Goal: Transaction & Acquisition: Purchase product/service

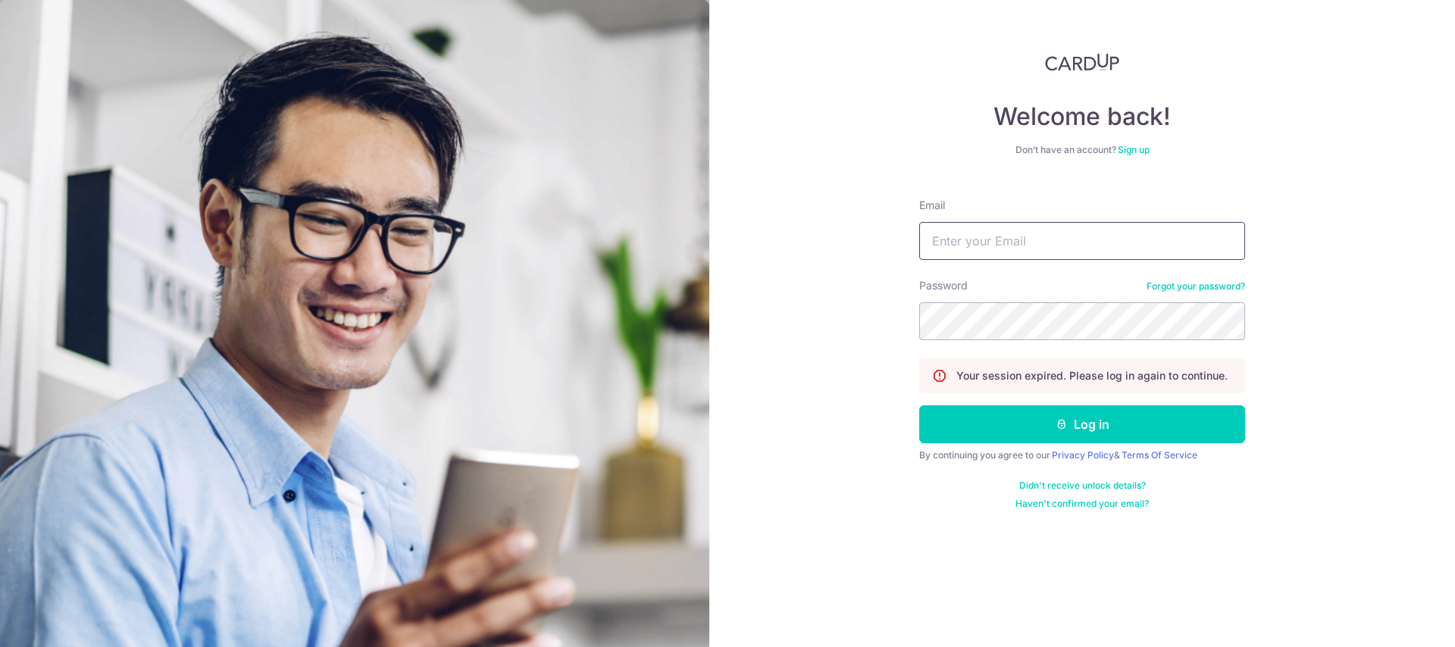
type input "xavier_er@live.com.sg"
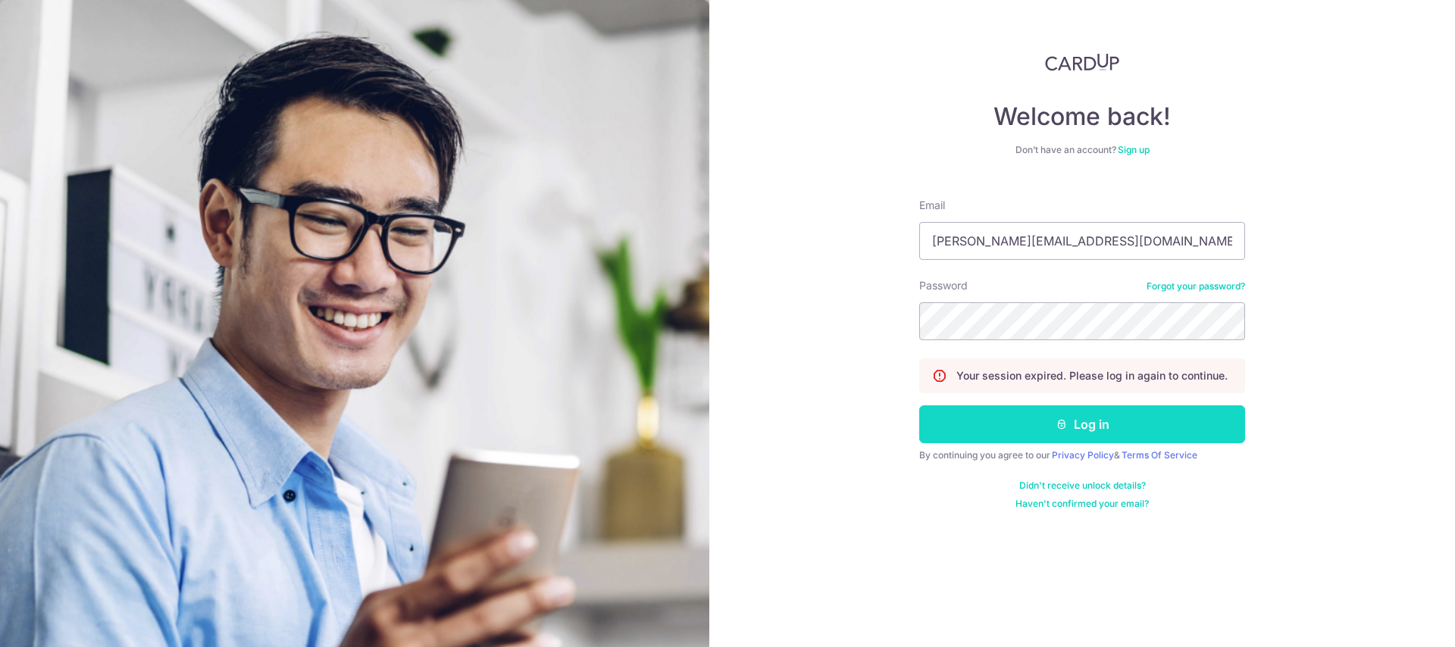
click at [1090, 436] on button "Log in" at bounding box center [1082, 424] width 326 height 38
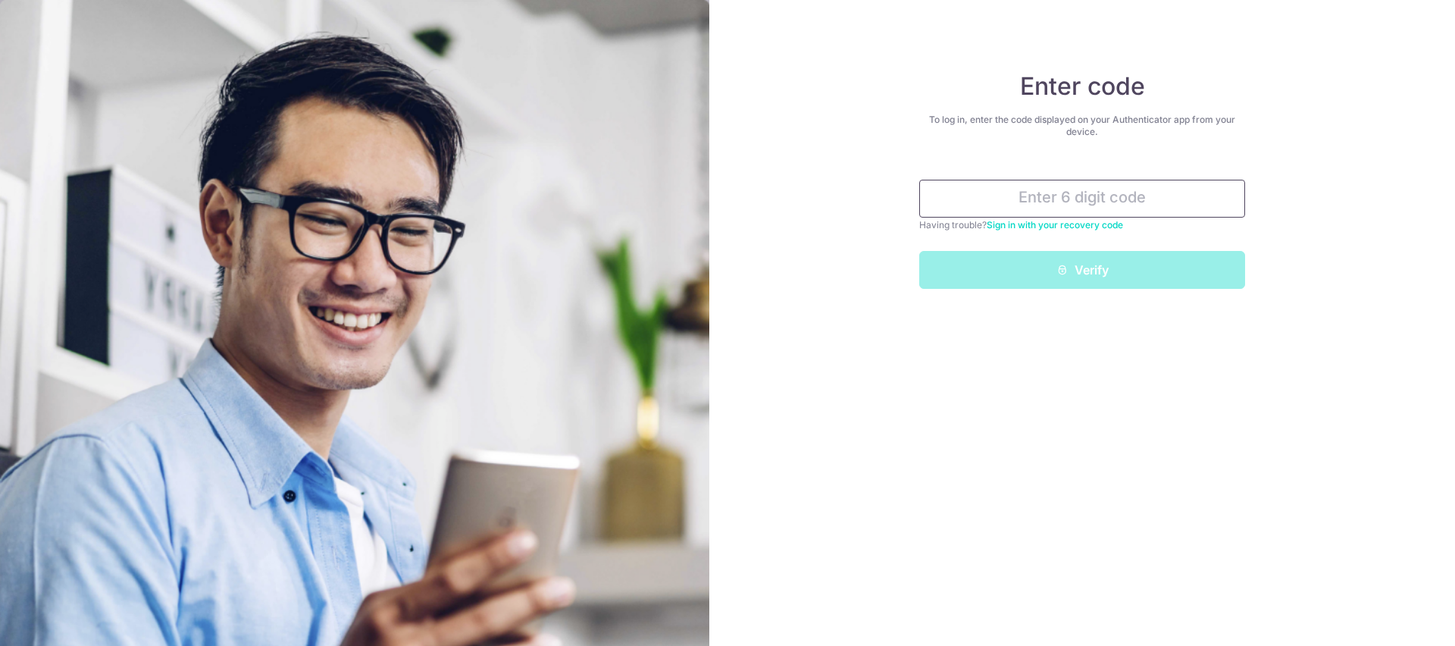
click at [1030, 191] on input "text" at bounding box center [1082, 199] width 326 height 38
paste input "603853"
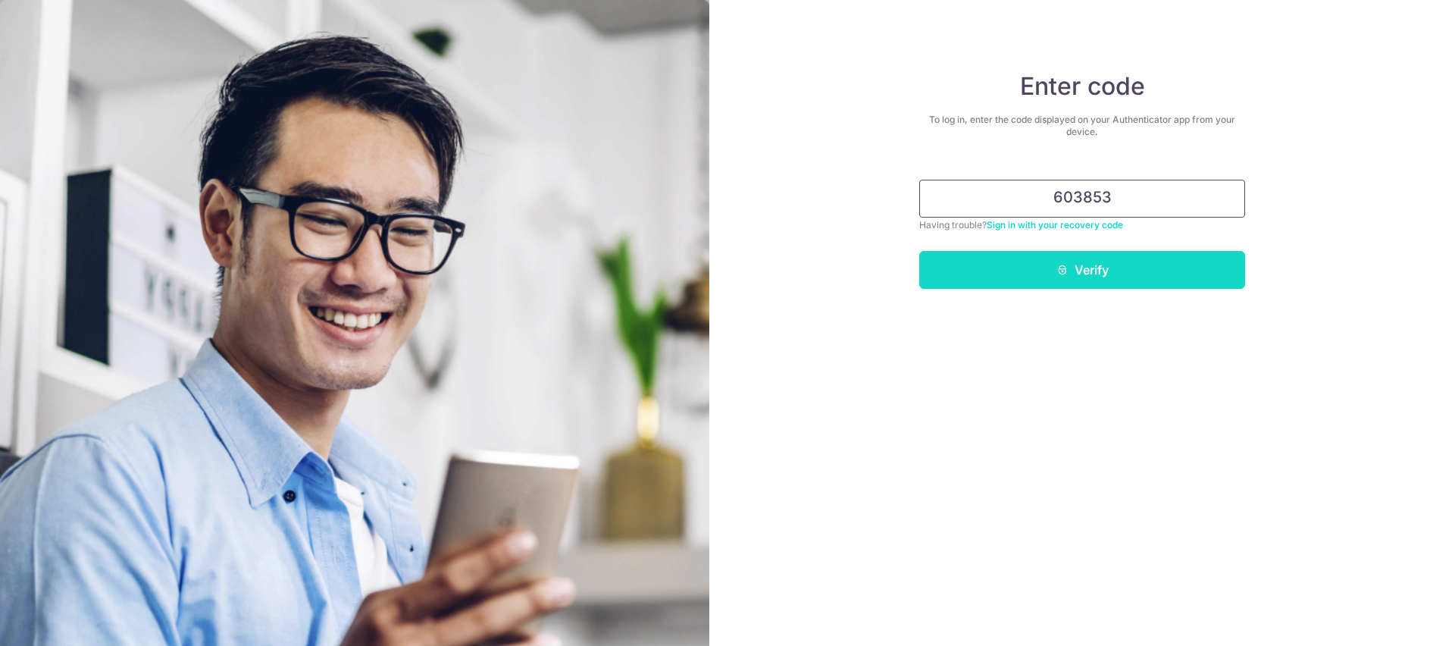
type input "603853"
click at [1118, 264] on button "Verify" at bounding box center [1082, 270] width 326 height 38
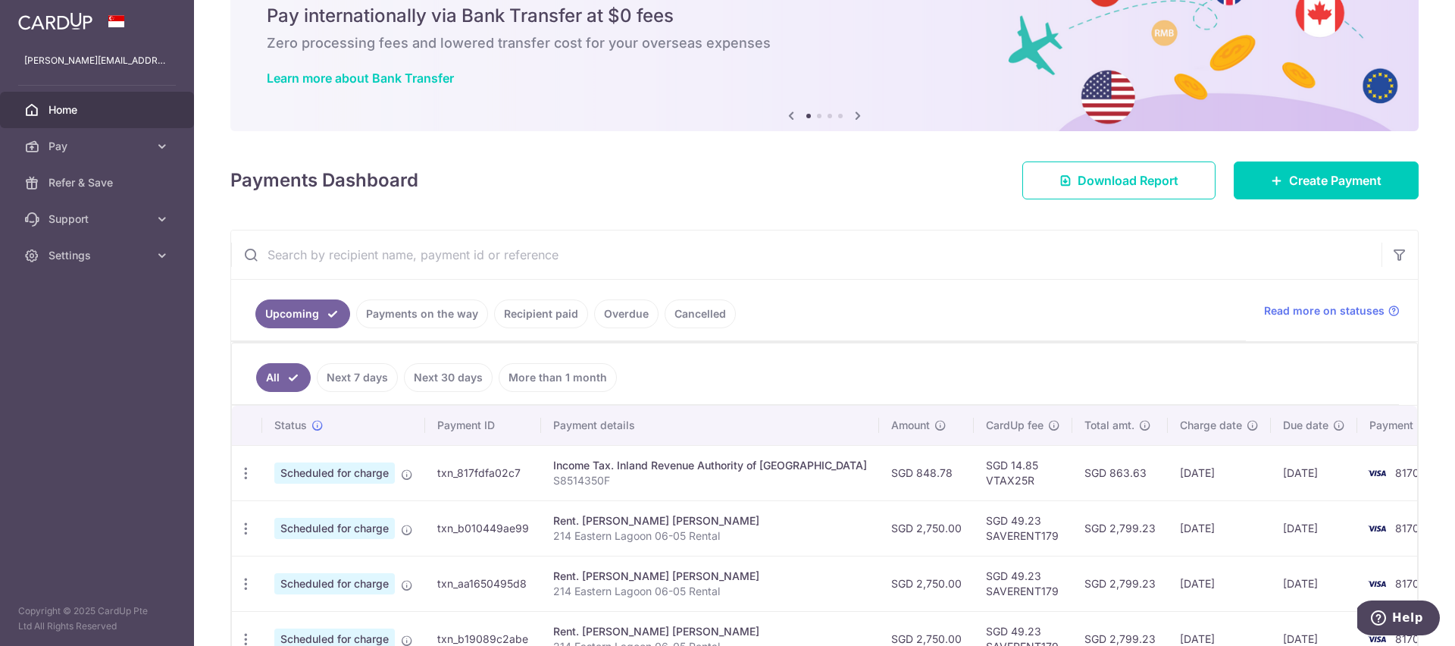
scroll to position [73, 0]
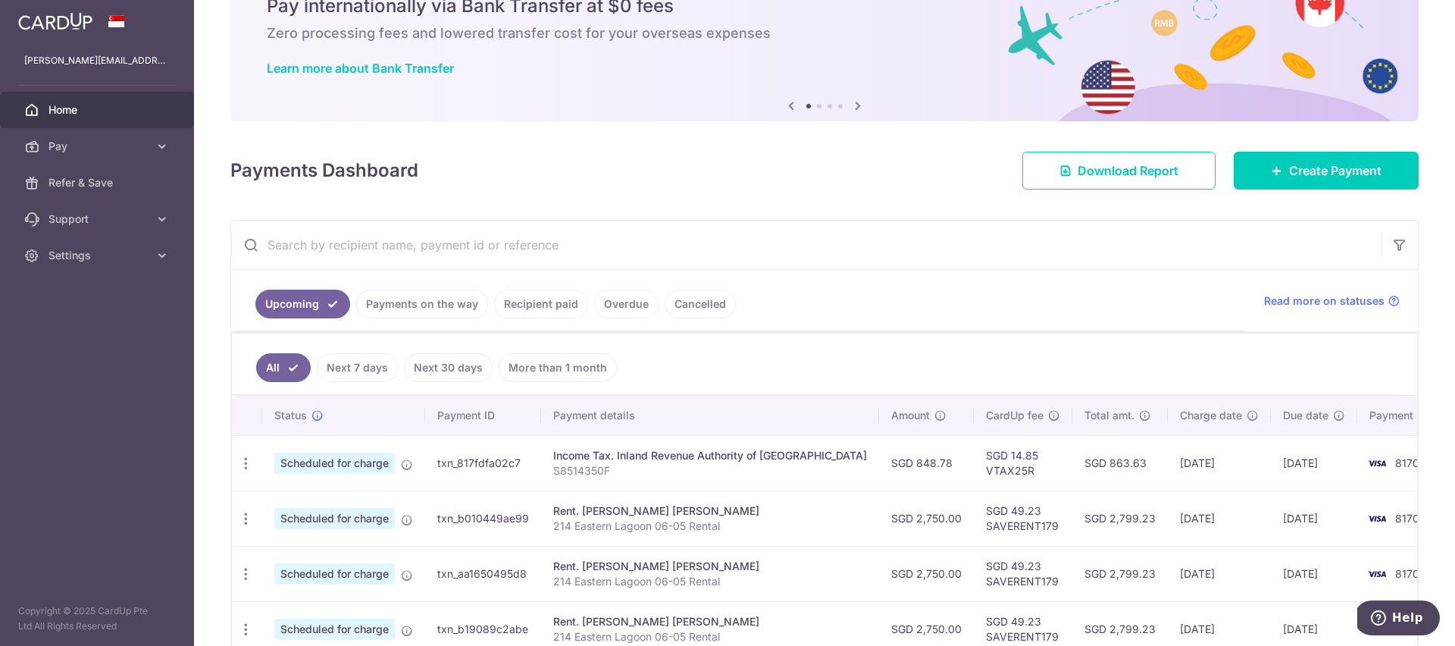
click at [452, 307] on link "Payments on the way" at bounding box center [422, 303] width 132 height 29
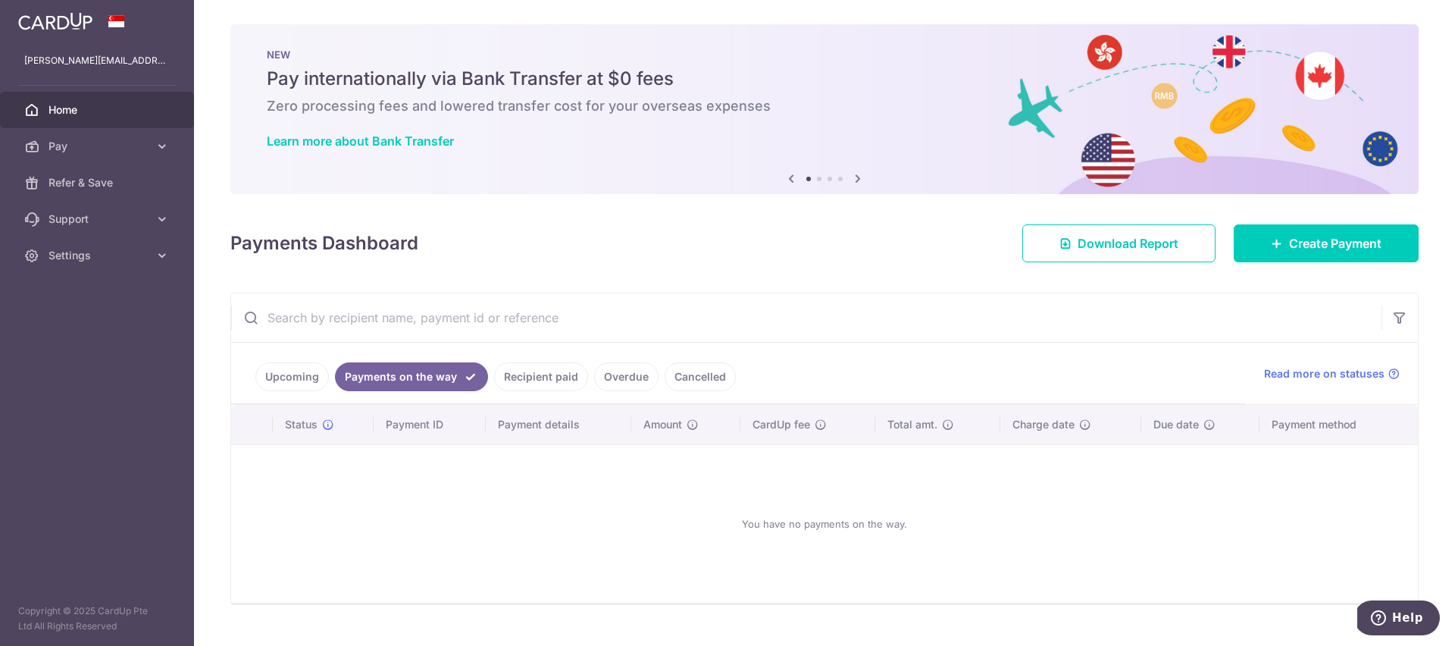
scroll to position [30, 0]
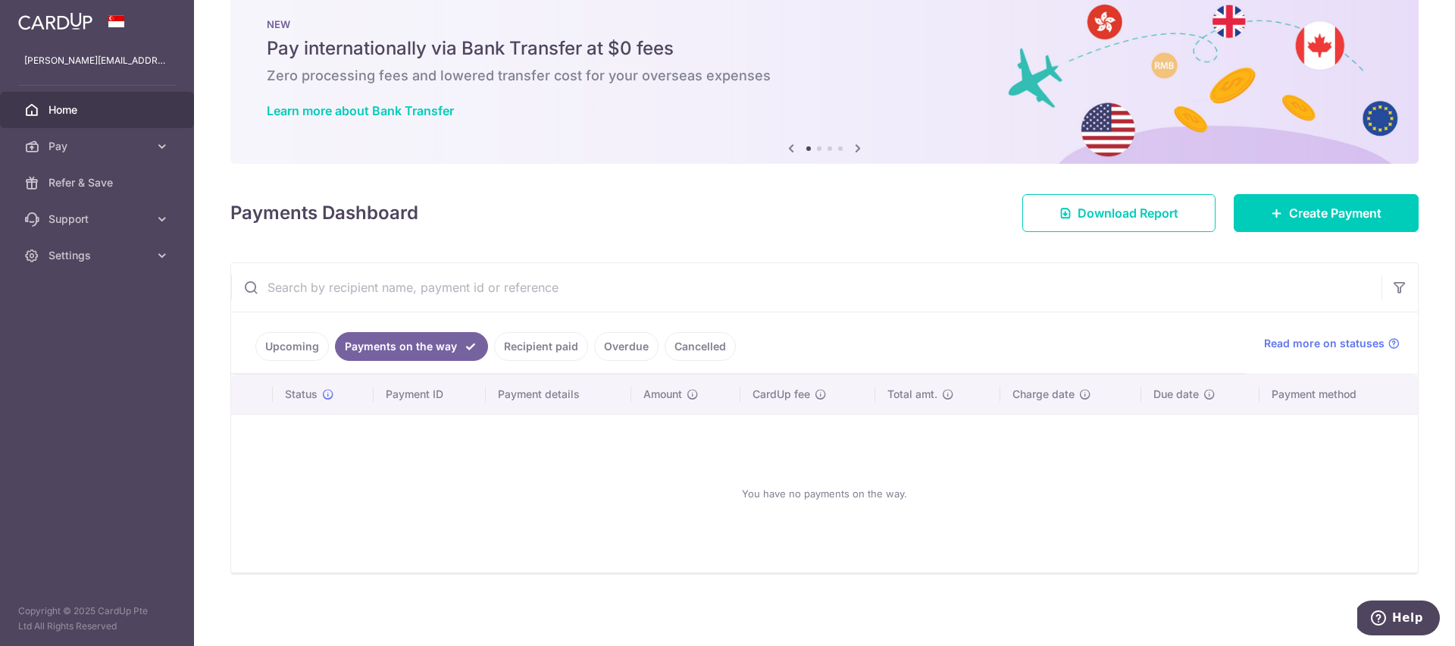
click at [516, 347] on link "Recipient paid" at bounding box center [541, 346] width 94 height 29
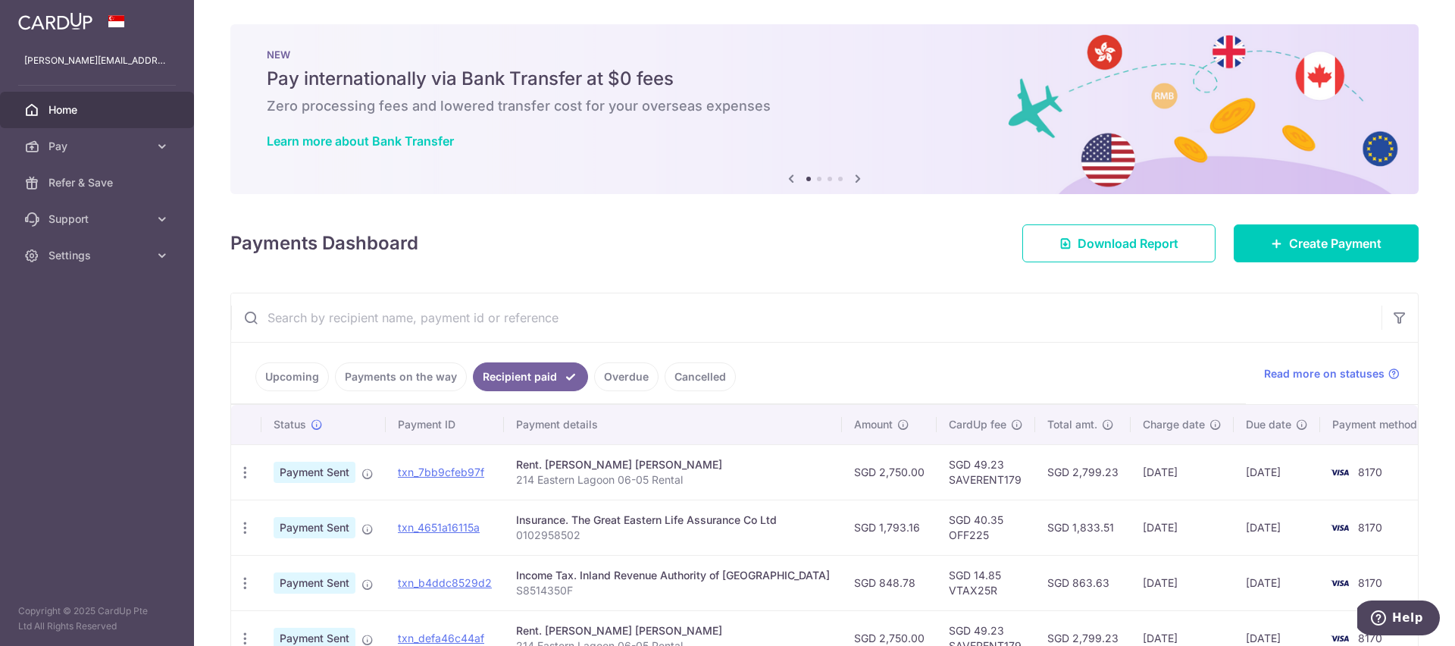
scroll to position [20, 0]
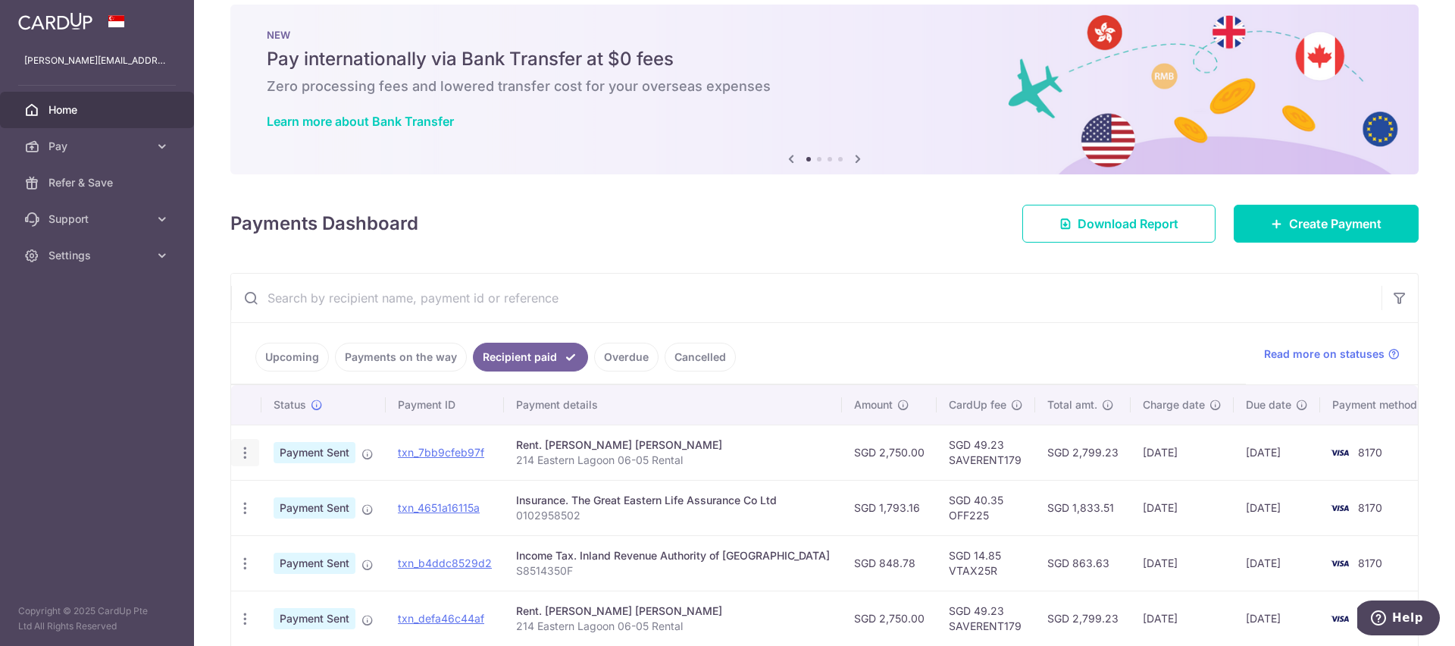
click at [248, 455] on icon "button" at bounding box center [245, 453] width 16 height 16
click at [299, 489] on span "PDF Receipt" at bounding box center [325, 493] width 103 height 15
click at [98, 111] on span "Home" at bounding box center [98, 109] width 100 height 15
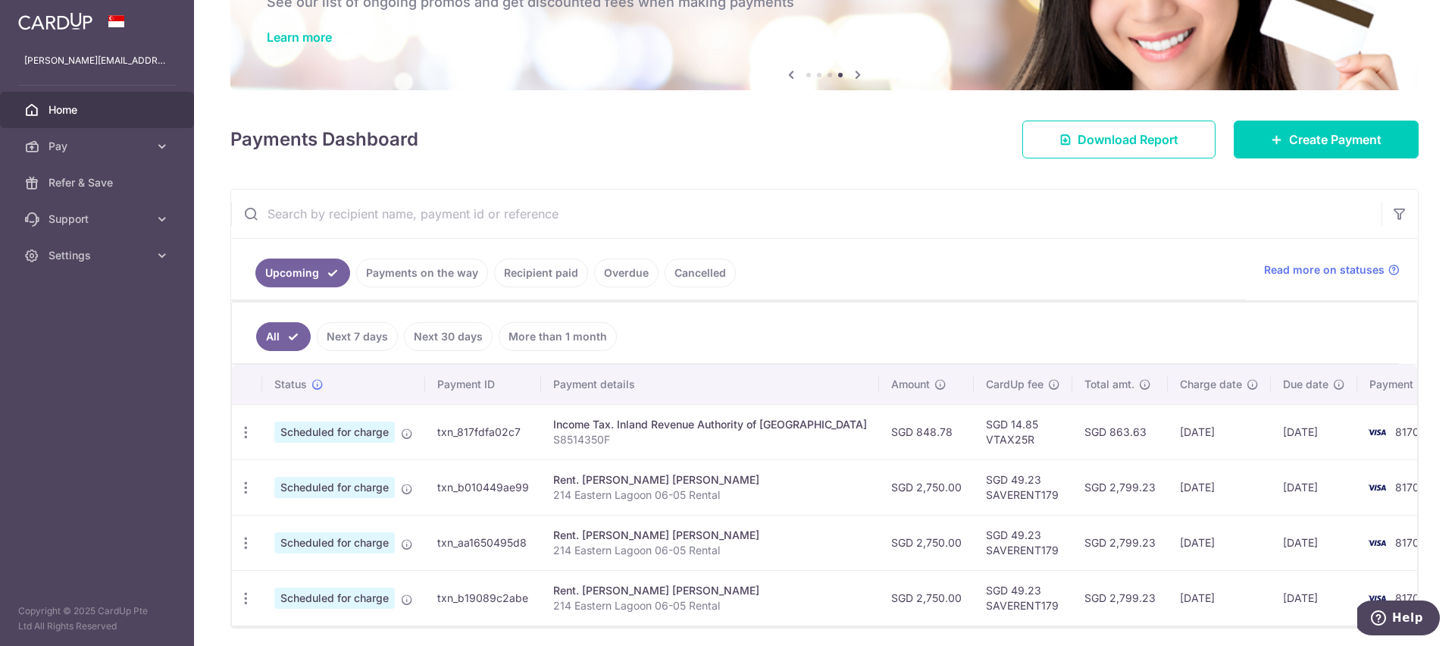
scroll to position [123, 0]
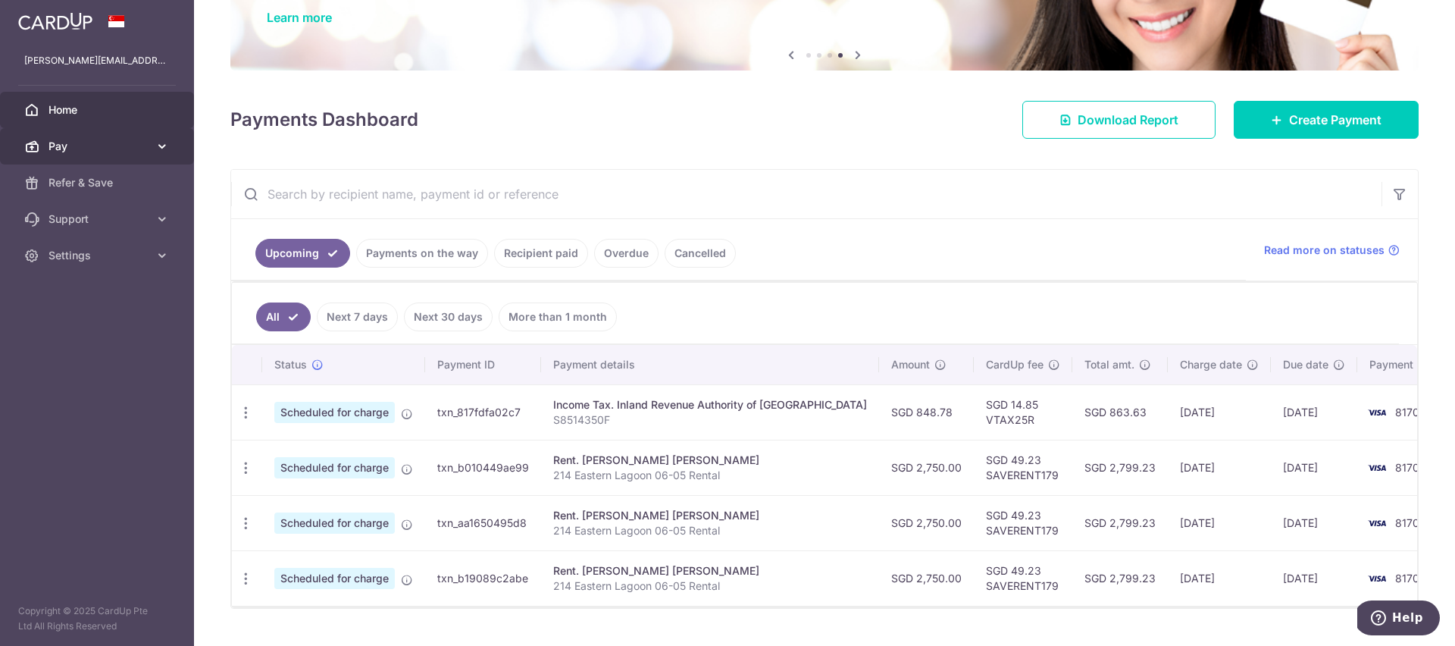
click at [127, 149] on span "Pay" at bounding box center [98, 146] width 100 height 15
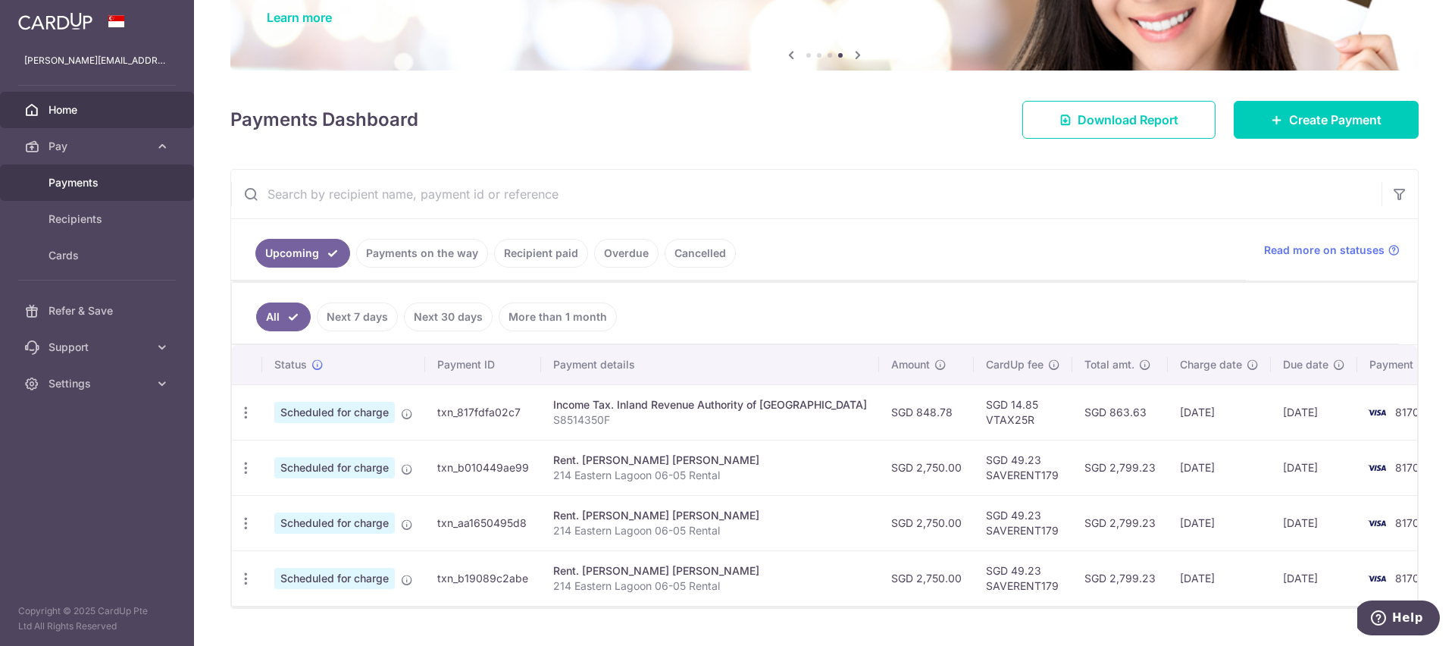
click at [130, 188] on span "Payments" at bounding box center [98, 182] width 100 height 15
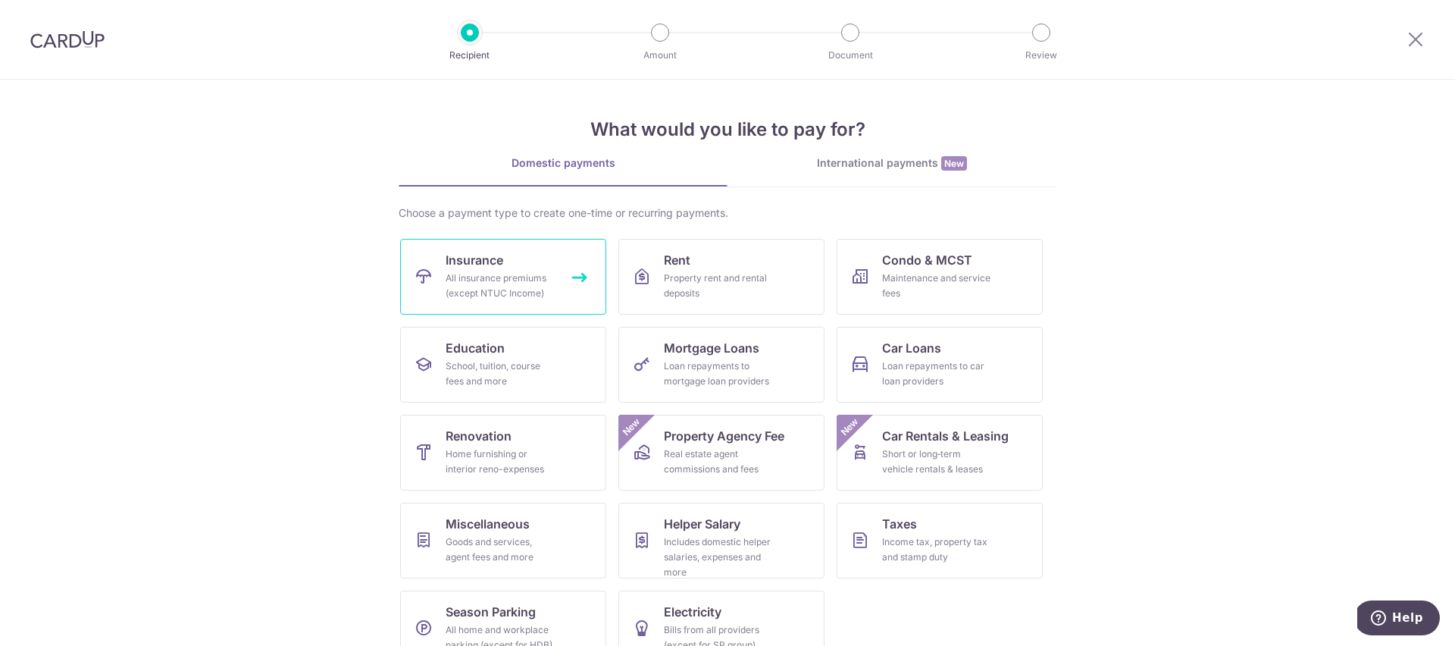
click at [530, 278] on div "All insurance premiums (except NTUC Income)" at bounding box center [500, 285] width 109 height 30
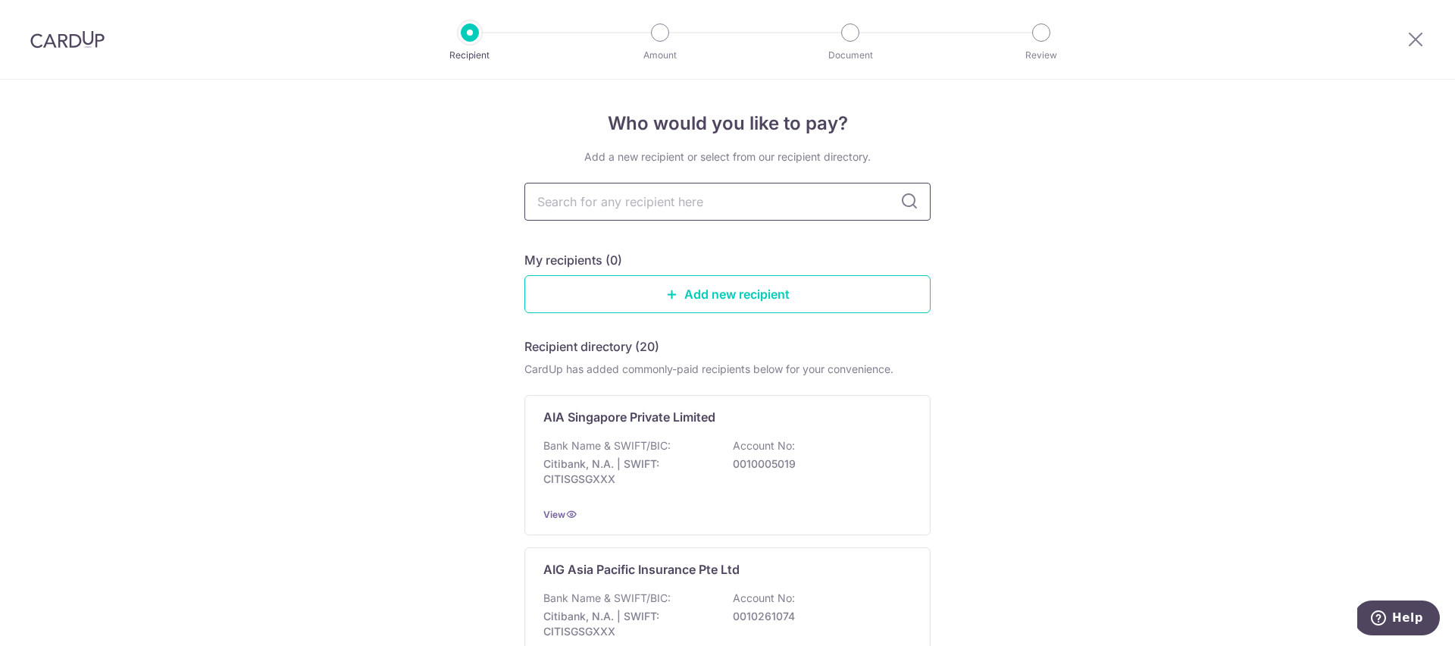
click at [684, 199] on input "text" at bounding box center [727, 202] width 406 height 38
type input "Great"
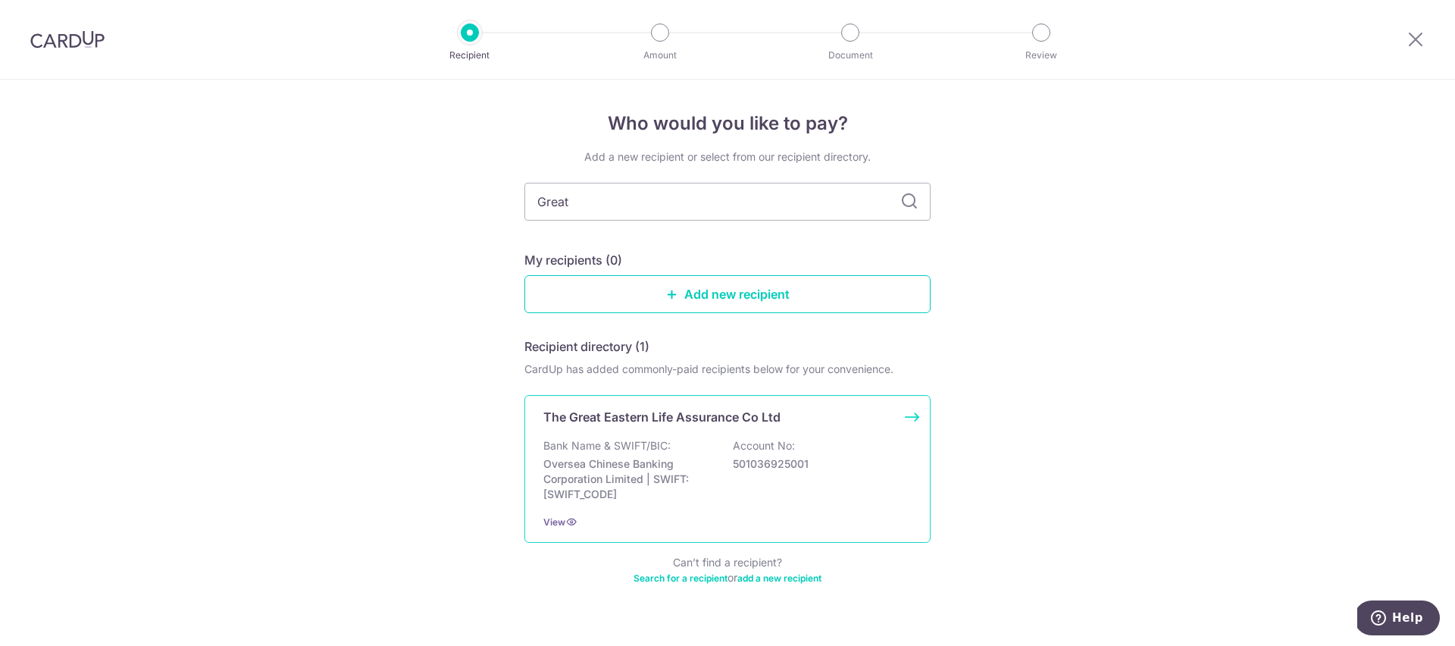
click at [714, 435] on div "The Great Eastern Life Assurance Co Ltd Bank Name & SWIFT/BIC: Oversea Chinese …" at bounding box center [727, 469] width 406 height 148
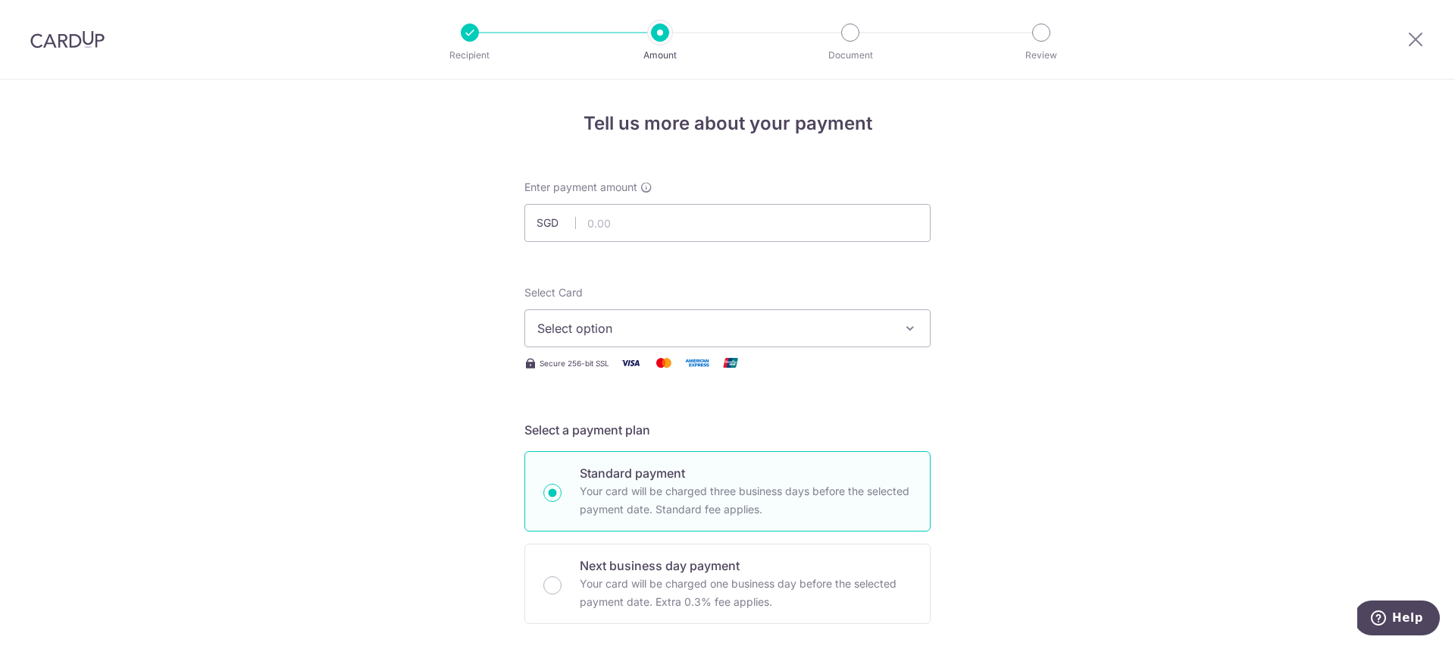
click at [632, 225] on input "text" at bounding box center [727, 223] width 406 height 38
click at [633, 223] on input "text" at bounding box center [727, 223] width 406 height 38
type input "693.83"
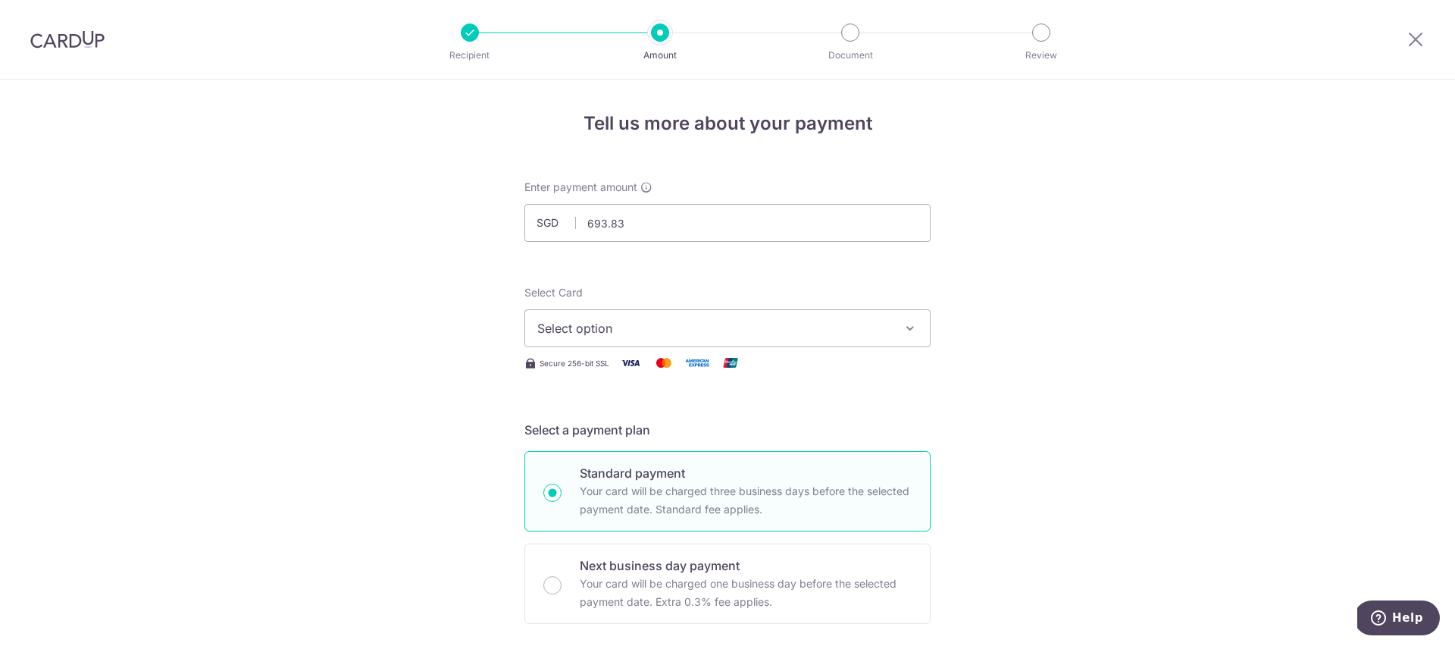
click at [873, 327] on span "Select option" at bounding box center [713, 328] width 353 height 18
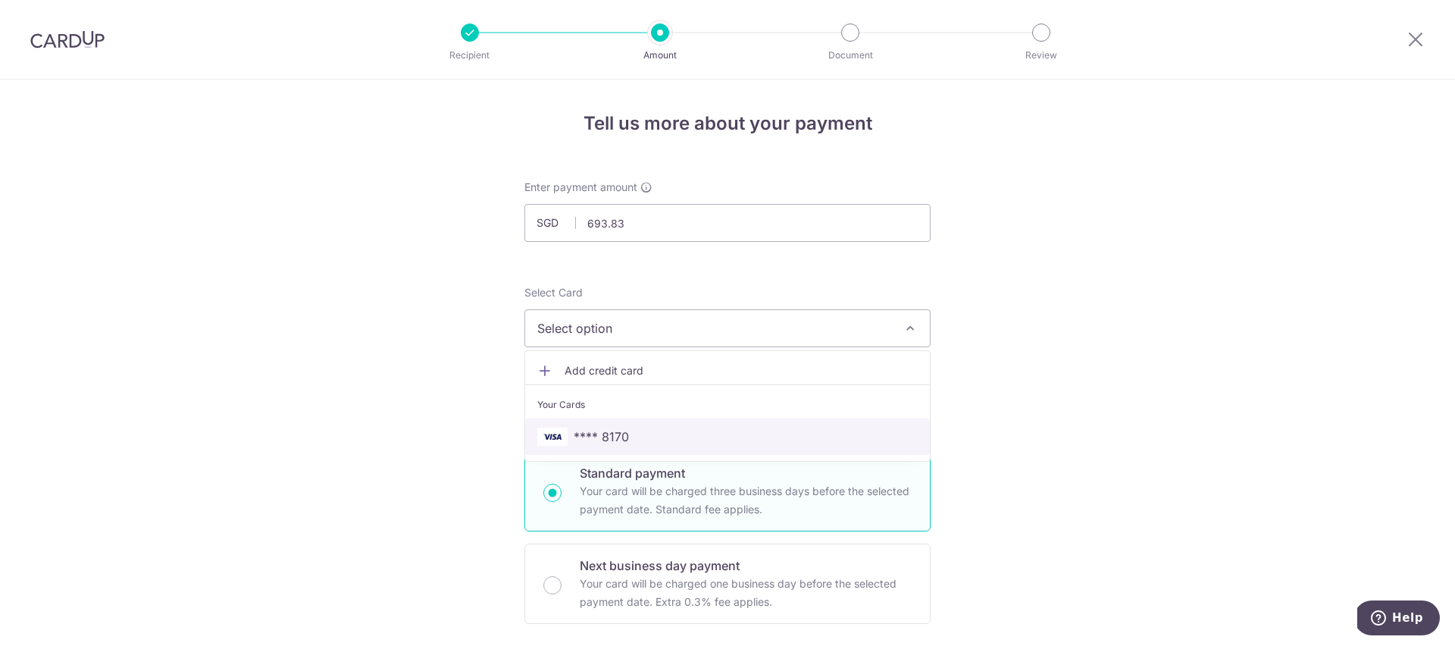
click at [781, 425] on link "**** 8170" at bounding box center [727, 436] width 405 height 36
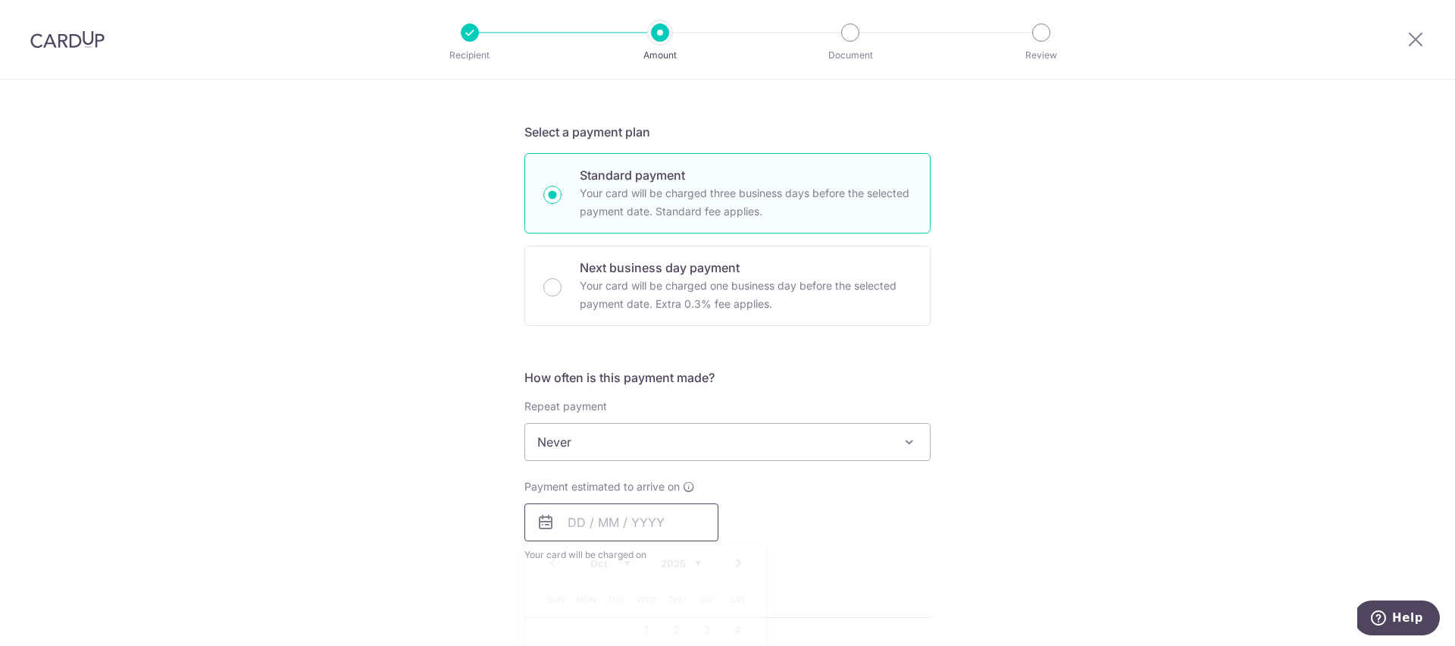
click at [673, 530] on input "text" at bounding box center [621, 522] width 194 height 38
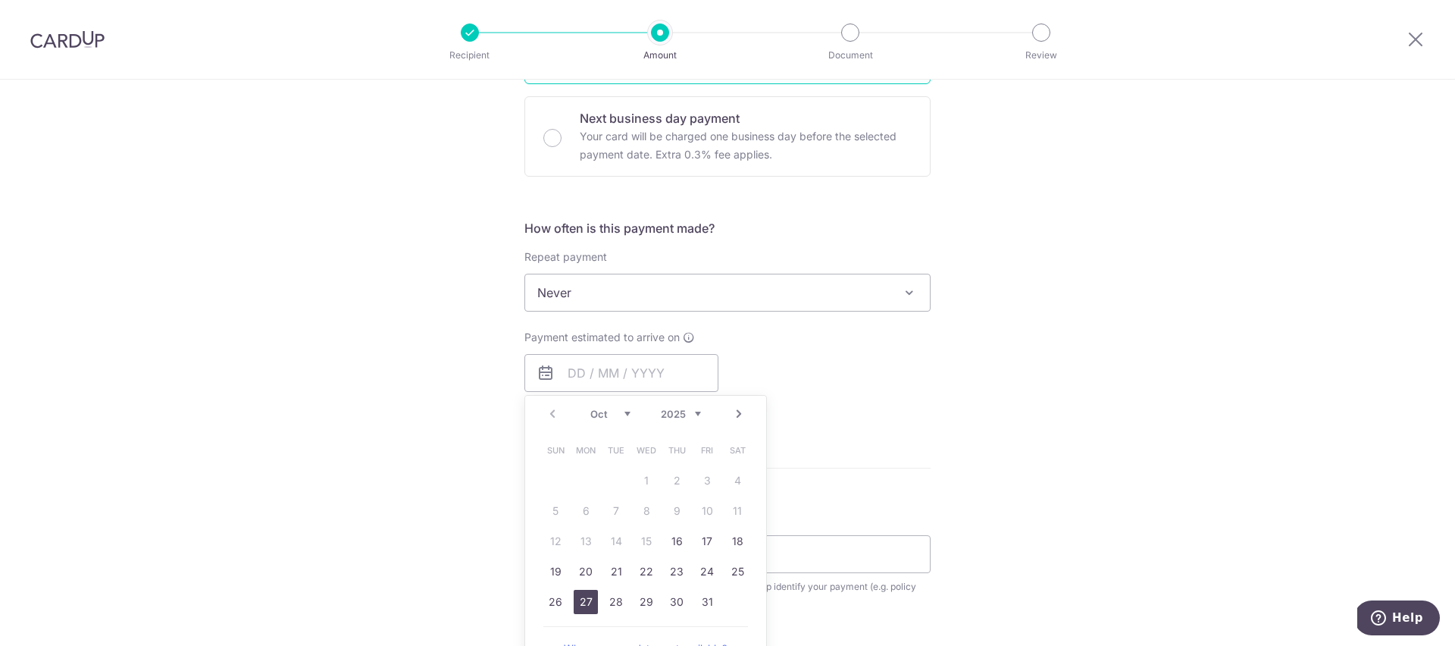
click at [583, 600] on link "27" at bounding box center [586, 601] width 24 height 24
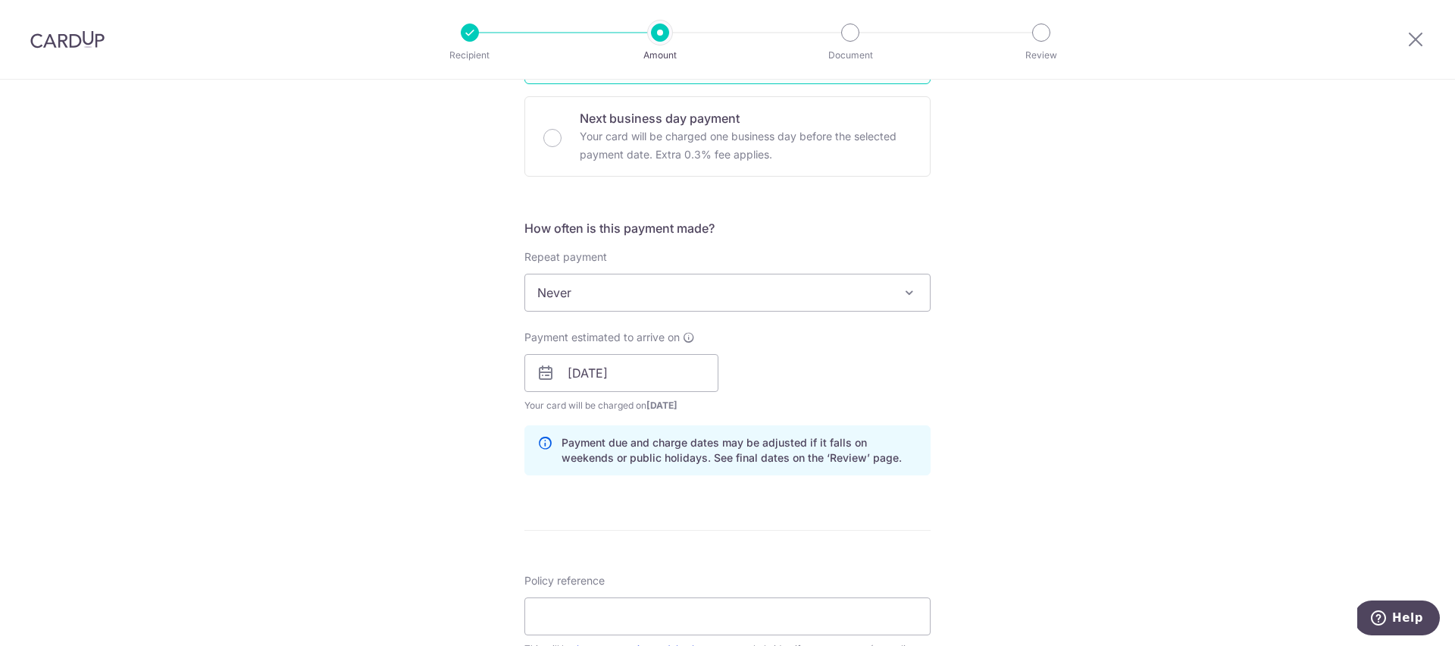
click at [906, 339] on div "Payment estimated to arrive on 27/10/2025 Prev Next Oct Nov Dec 2025 2026 2027 …" at bounding box center [727, 371] width 424 height 83
click at [599, 380] on input "27/10/2025" at bounding box center [621, 373] width 194 height 38
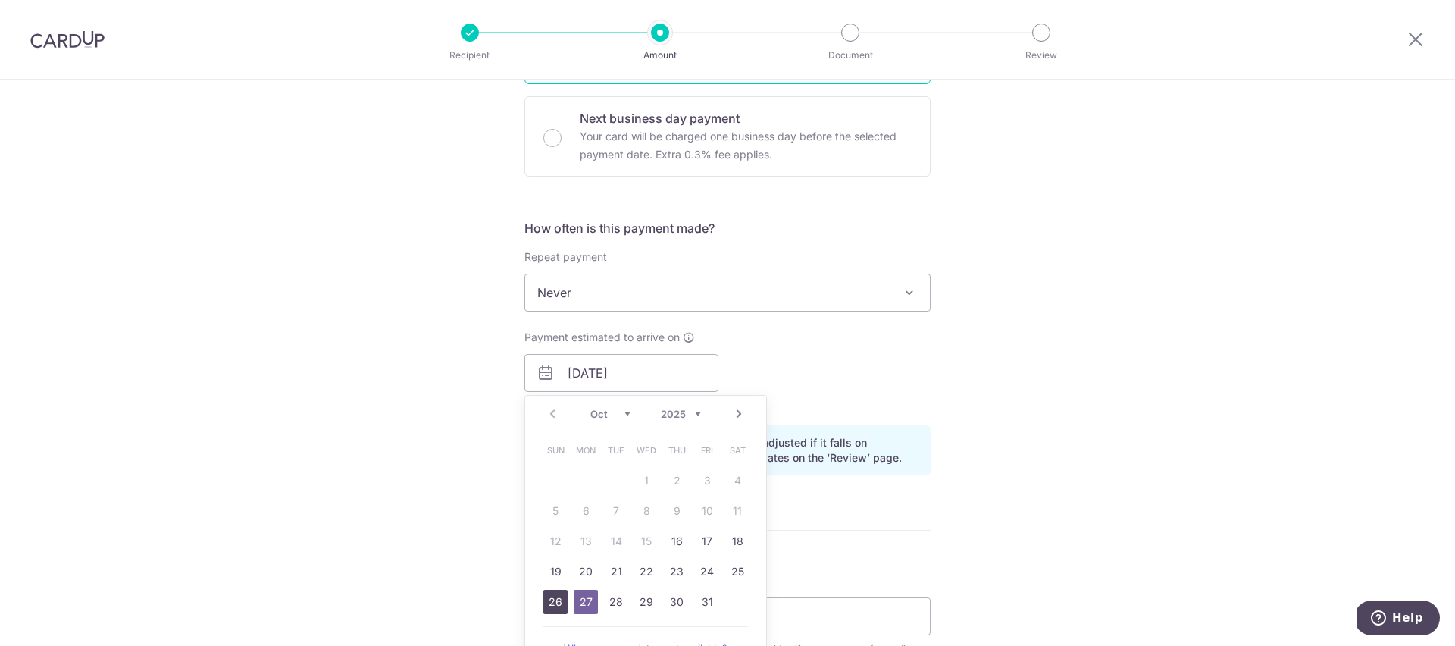
click at [545, 598] on link "26" at bounding box center [555, 601] width 24 height 24
type input "[DATE]"
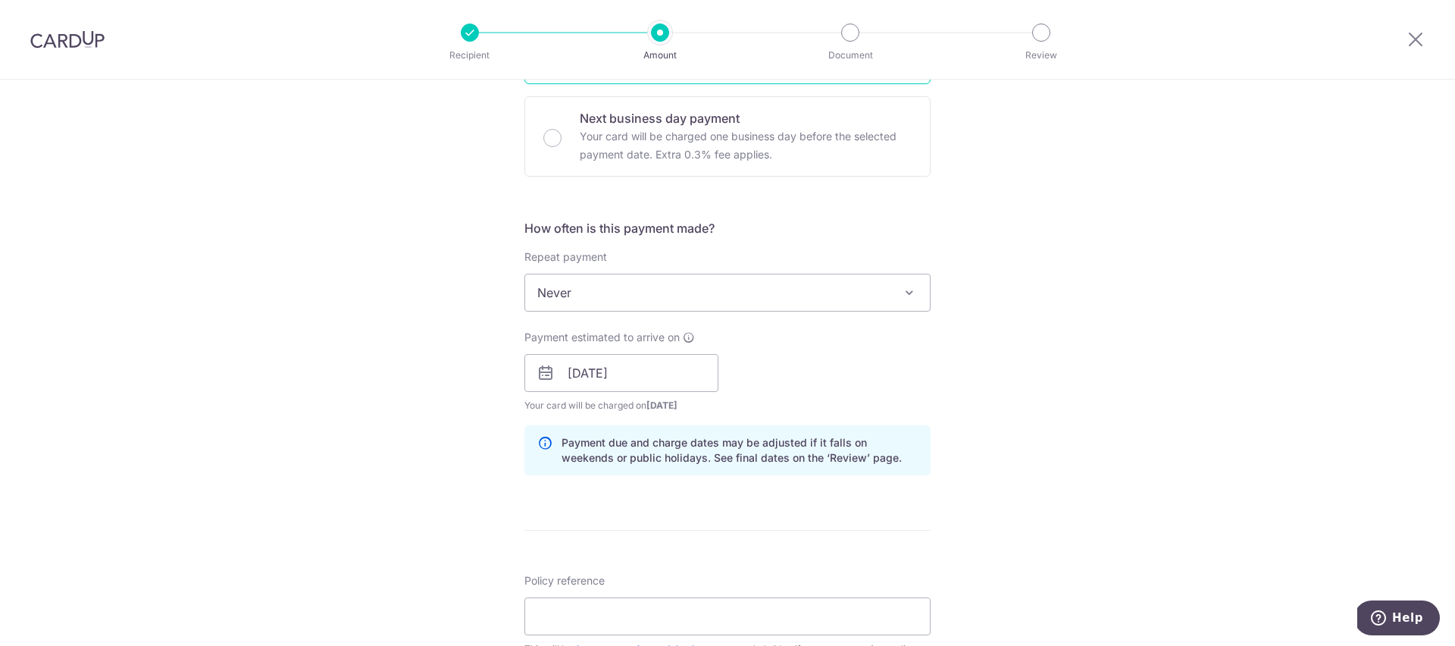
click at [817, 372] on div "Payment estimated to arrive on 26/10/2025 Prev Next Oct Nov Dec 2025 2026 2027 …" at bounding box center [727, 371] width 424 height 83
click at [833, 308] on span "Never" at bounding box center [727, 292] width 405 height 36
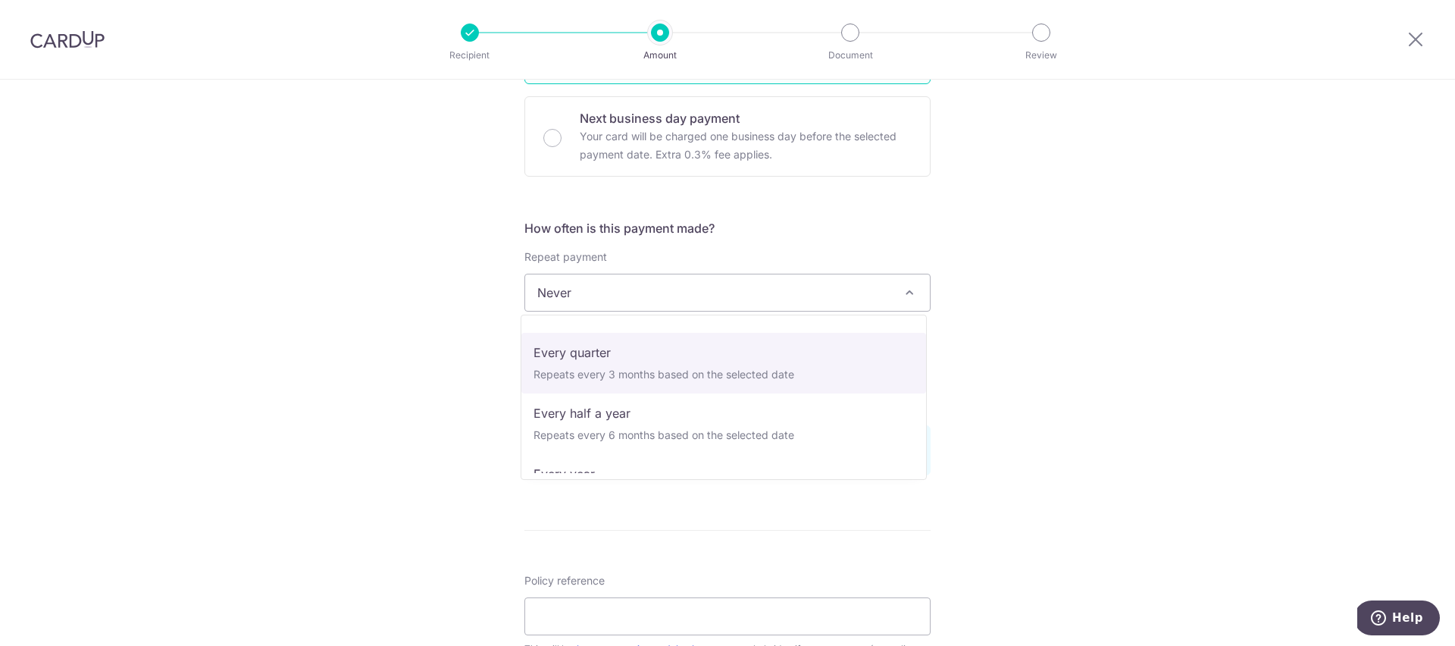
scroll to position [211, 0]
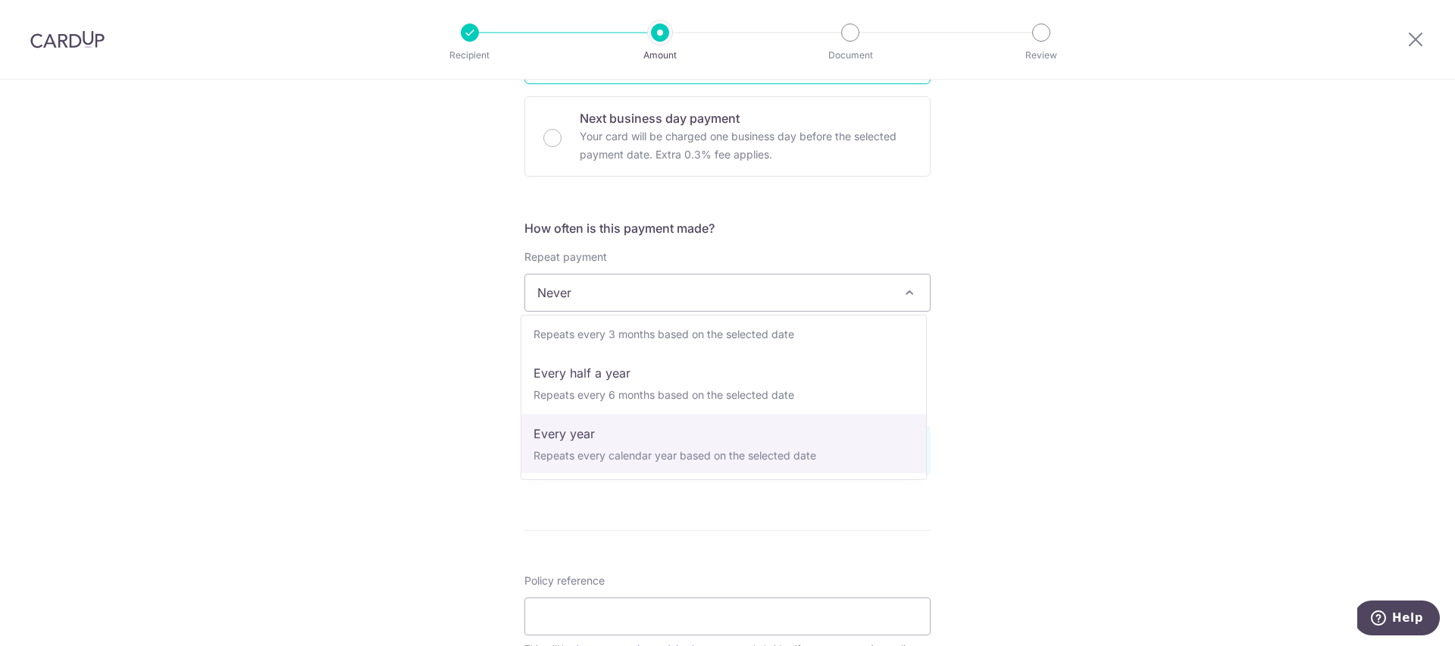
select select "6"
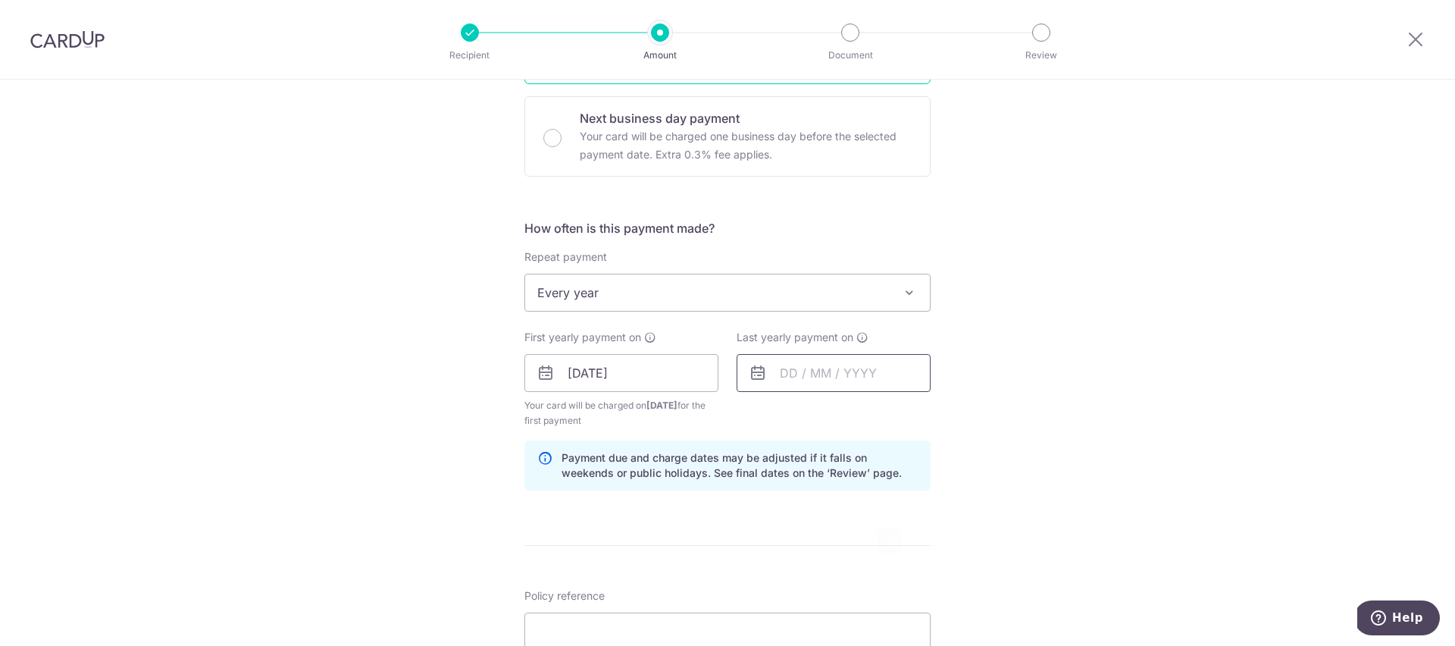
click at [868, 371] on input "text" at bounding box center [833, 373] width 194 height 38
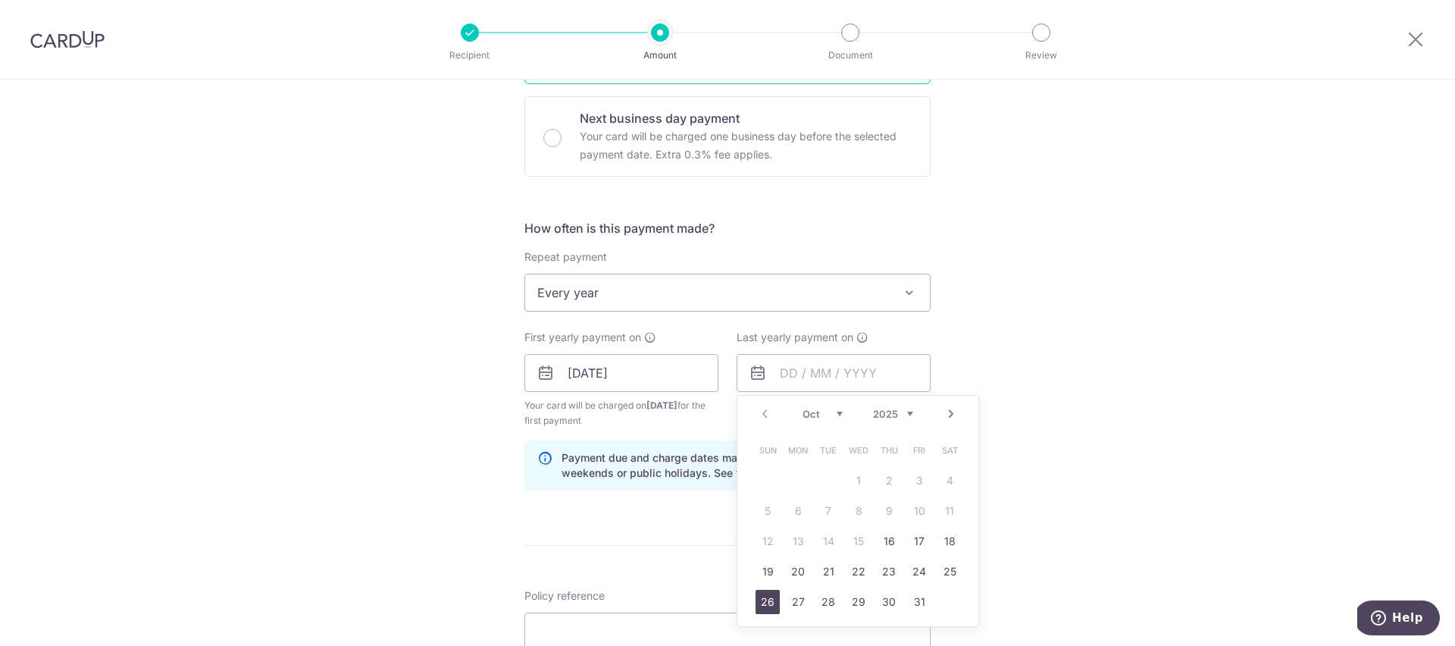
click at [758, 601] on link "26" at bounding box center [767, 601] width 24 height 24
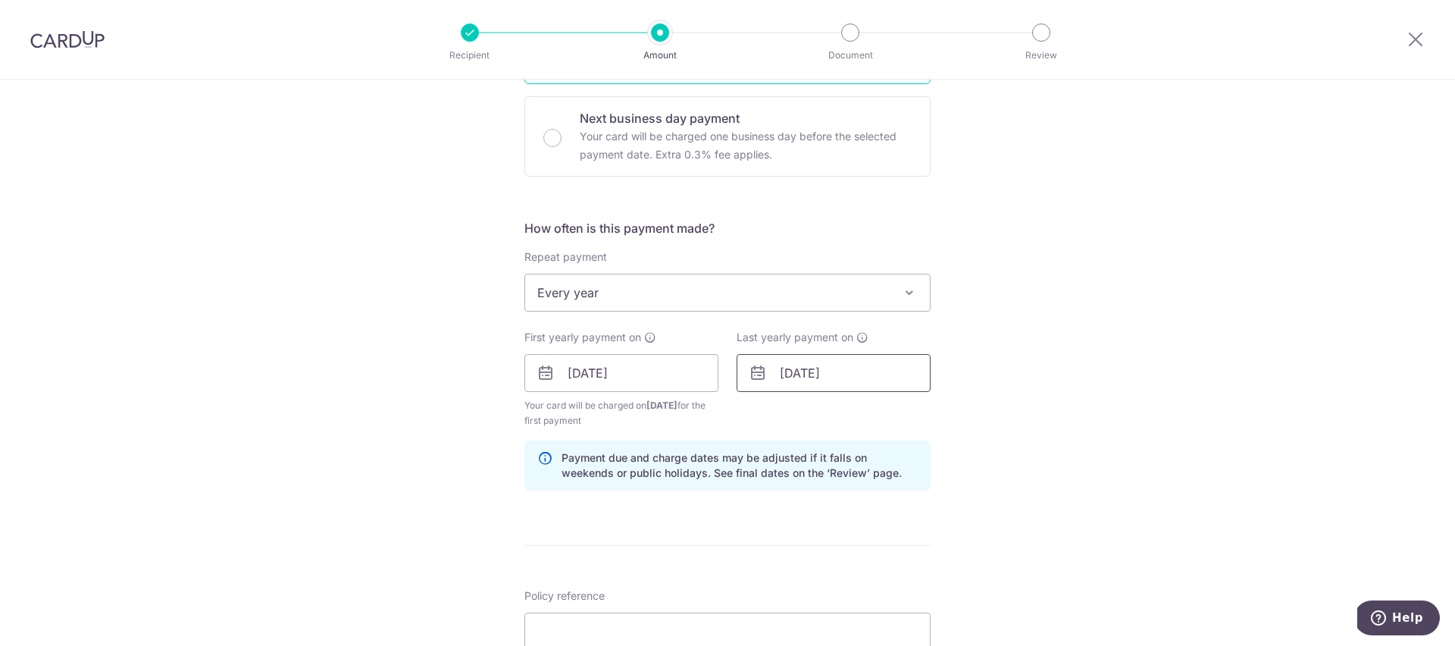
click at [846, 371] on input "[DATE]" at bounding box center [833, 373] width 194 height 38
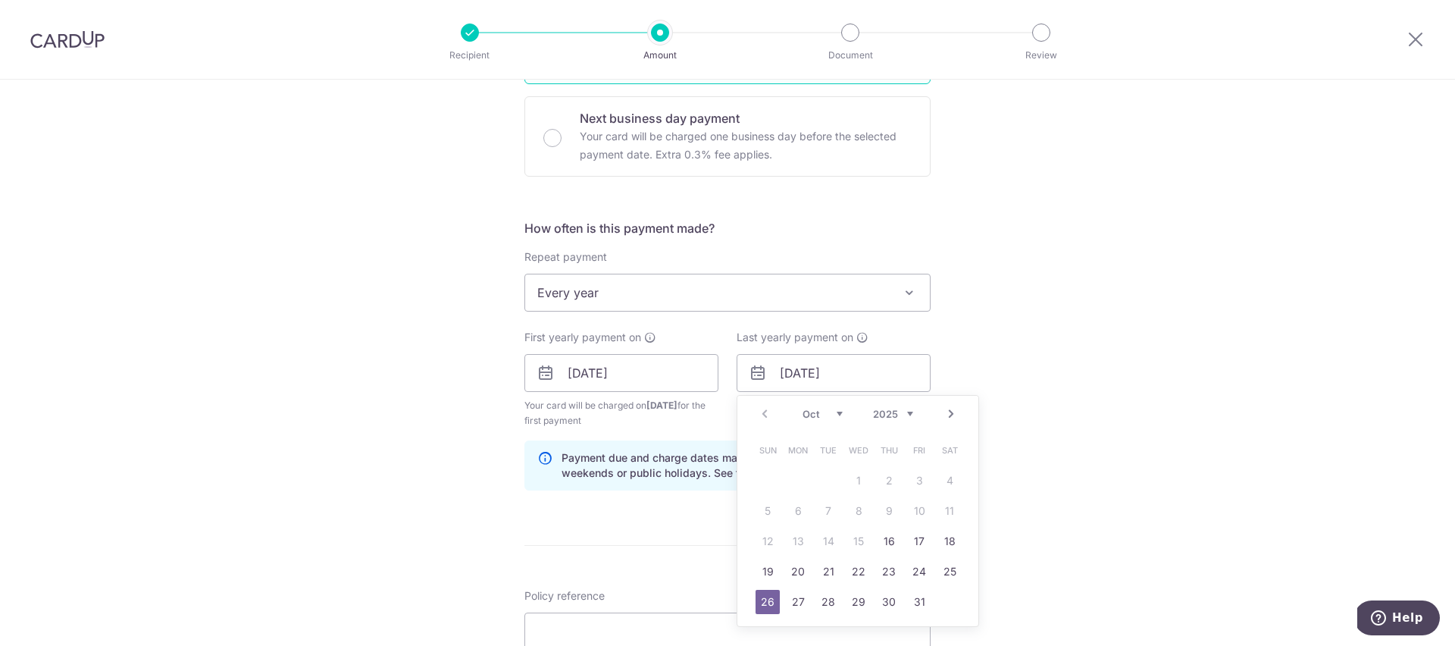
click at [908, 413] on div "Prev Next Oct Nov Dec 2025 2026 2027 2028 2029 2030 2031 2032 2033 2034 2035" at bounding box center [857, 414] width 241 height 36
click at [903, 415] on select "2025 2026 2027 2028 2029 2030 2031 2032 2033 2034 2035" at bounding box center [893, 414] width 40 height 12
click at [1080, 362] on div "Tell us more about your payment Enter payment amount SGD 693.83 693.83 Select C…" at bounding box center [727, 357] width 1455 height 1448
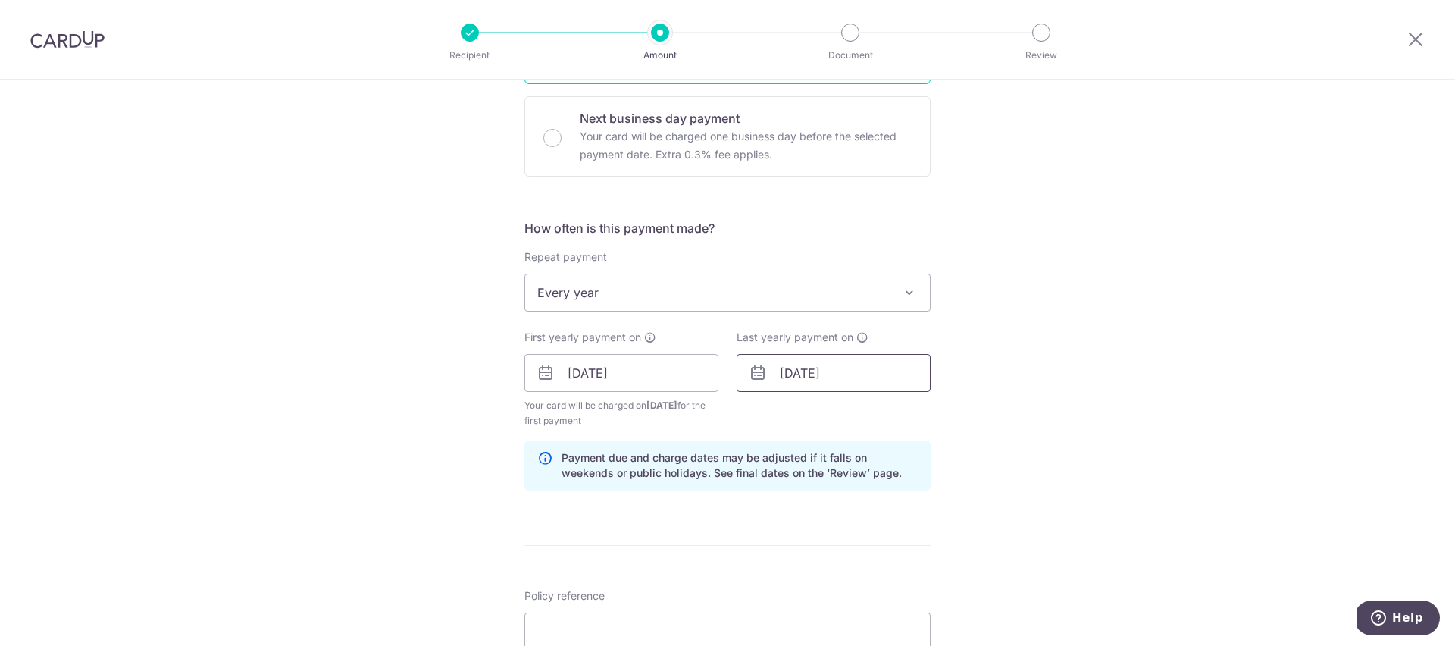
click at [858, 377] on input "26/10/2025" at bounding box center [833, 373] width 194 height 38
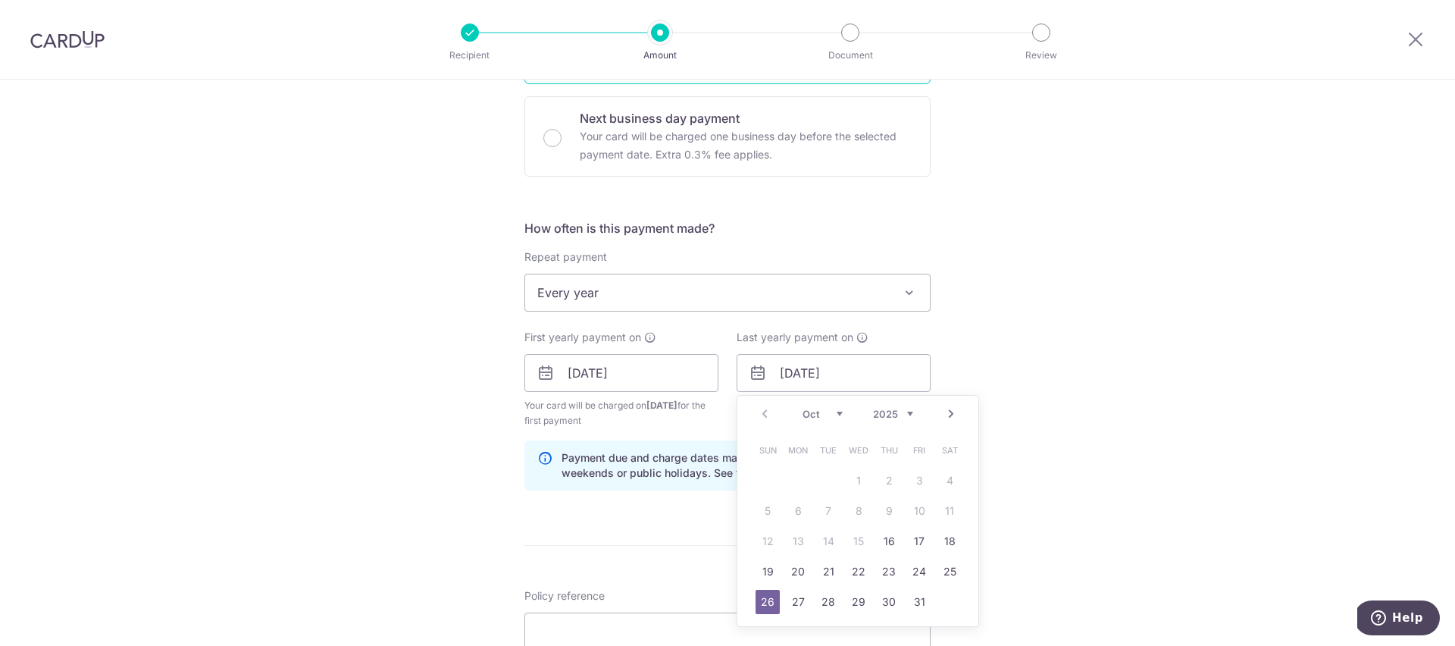
click at [908, 411] on select "2025 2026 2027 2028 2029 2030 2031 2032 2033 2034 2035" at bounding box center [893, 414] width 40 height 12
click at [761, 600] on link "25" at bounding box center [767, 601] width 24 height 24
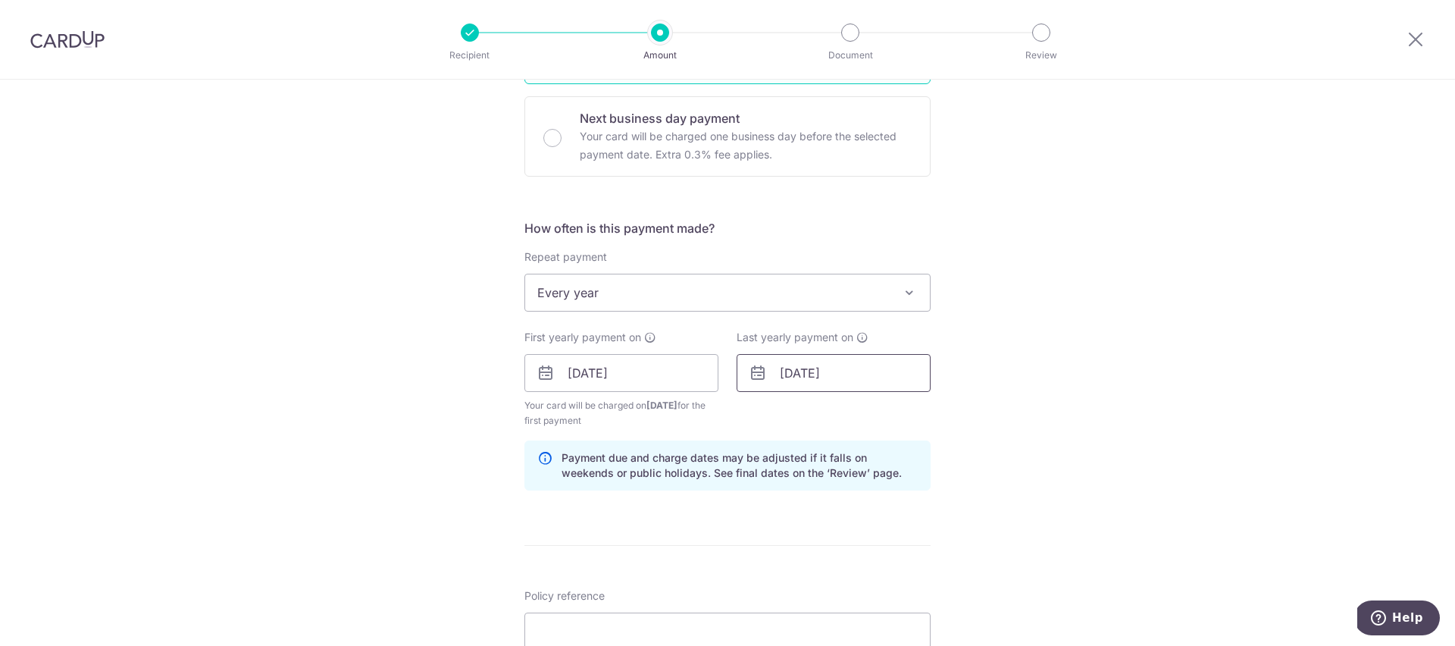
click at [838, 375] on input "25/10/2026" at bounding box center [833, 373] width 194 height 38
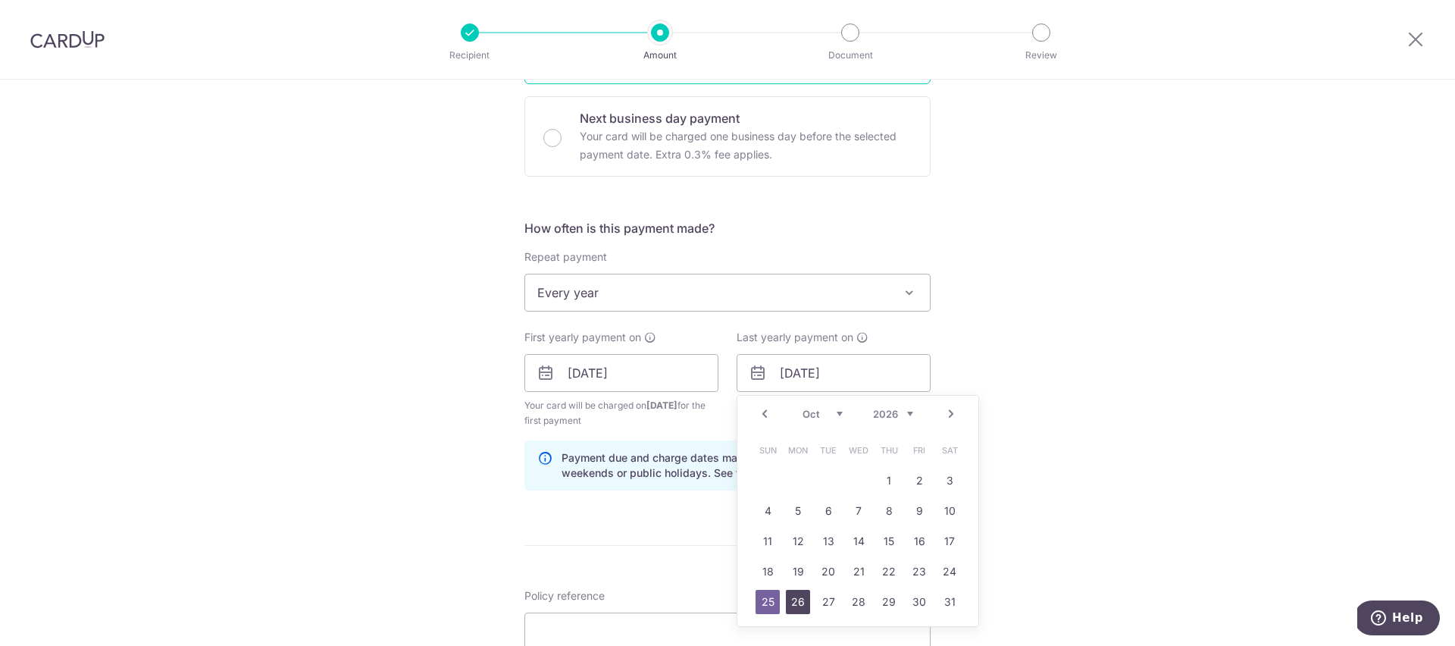
click at [794, 601] on link "26" at bounding box center [798, 601] width 24 height 24
type input "26/10/2026"
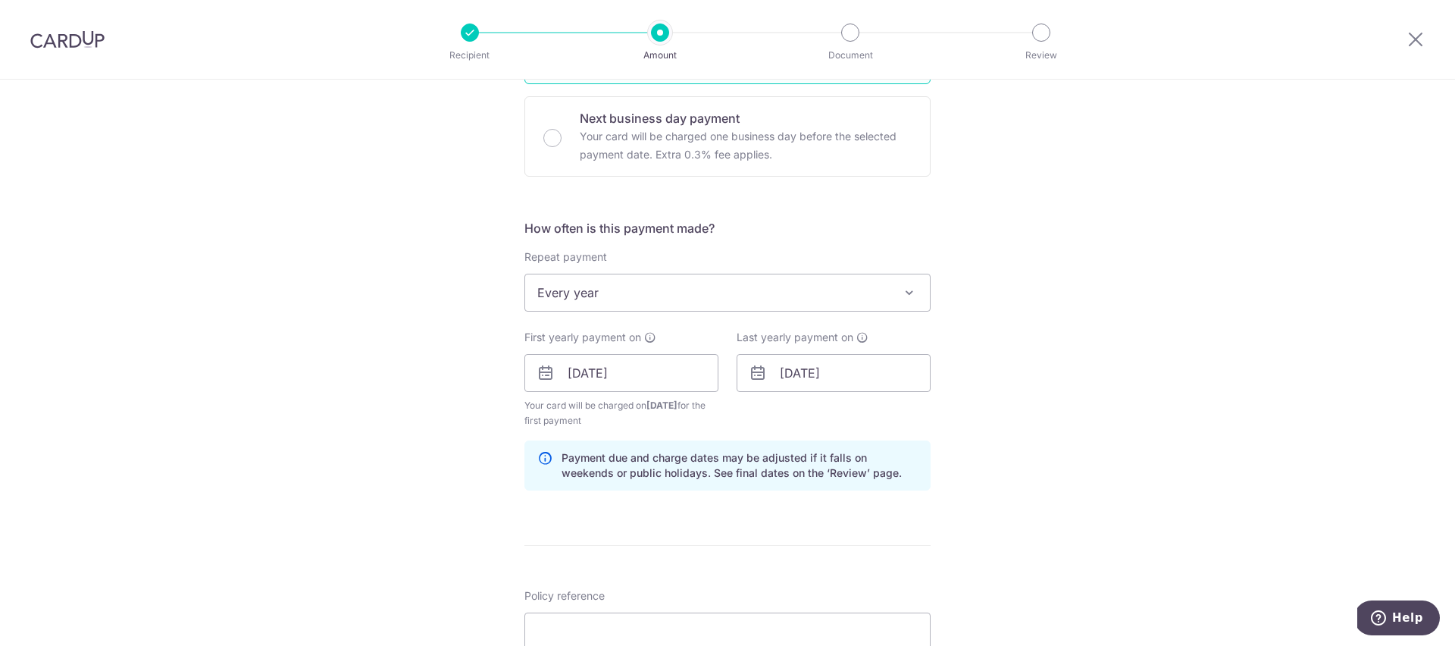
click at [999, 373] on div "Tell us more about your payment Enter payment amount SGD 693.83 693.83 Select C…" at bounding box center [727, 357] width 1455 height 1448
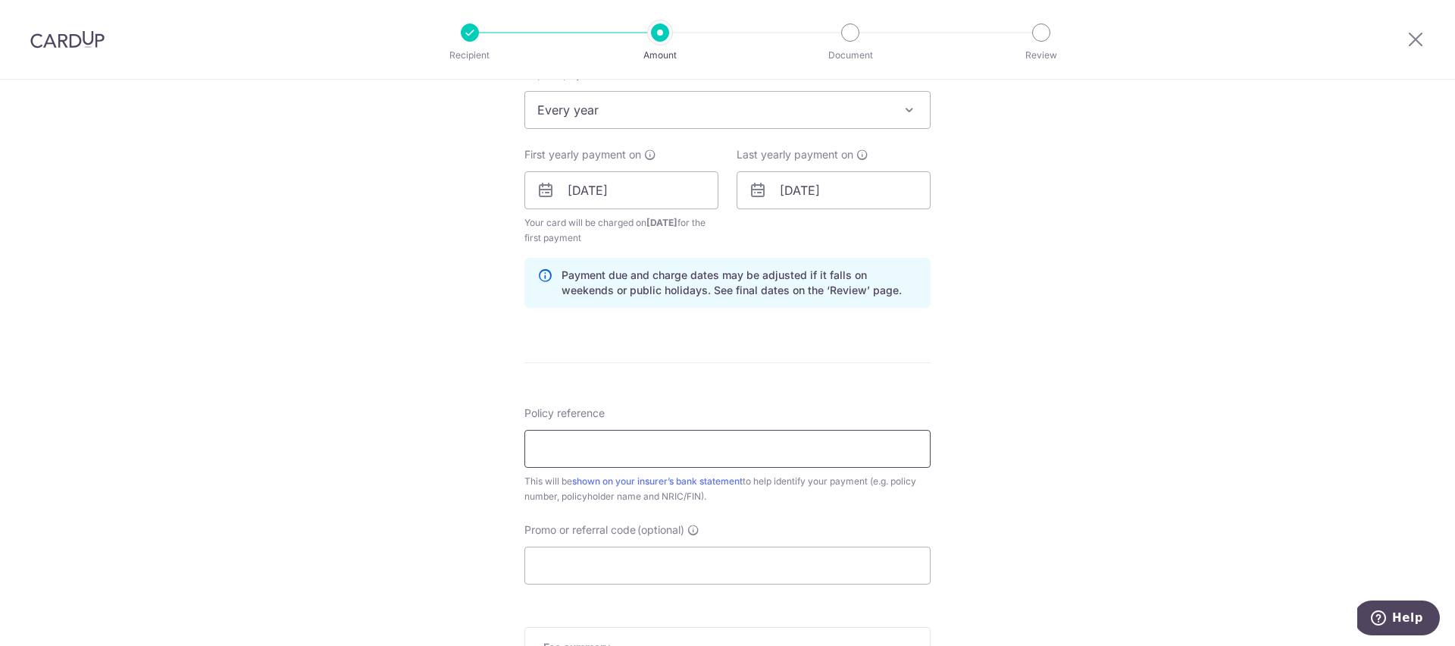
click at [656, 452] on input "Policy reference" at bounding box center [727, 449] width 406 height 38
type input "0102958099"
click at [618, 557] on input "Promo or referral code (optional)" at bounding box center [727, 565] width 406 height 38
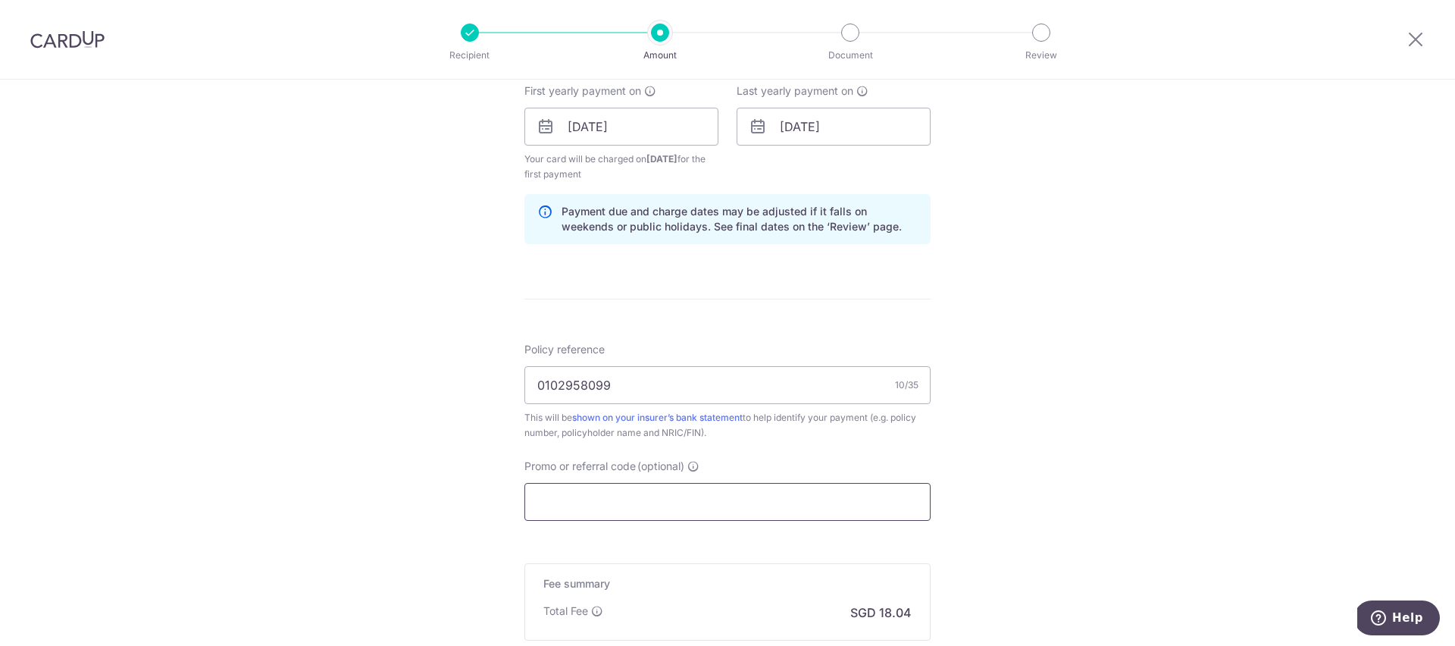
scroll to position [772, 0]
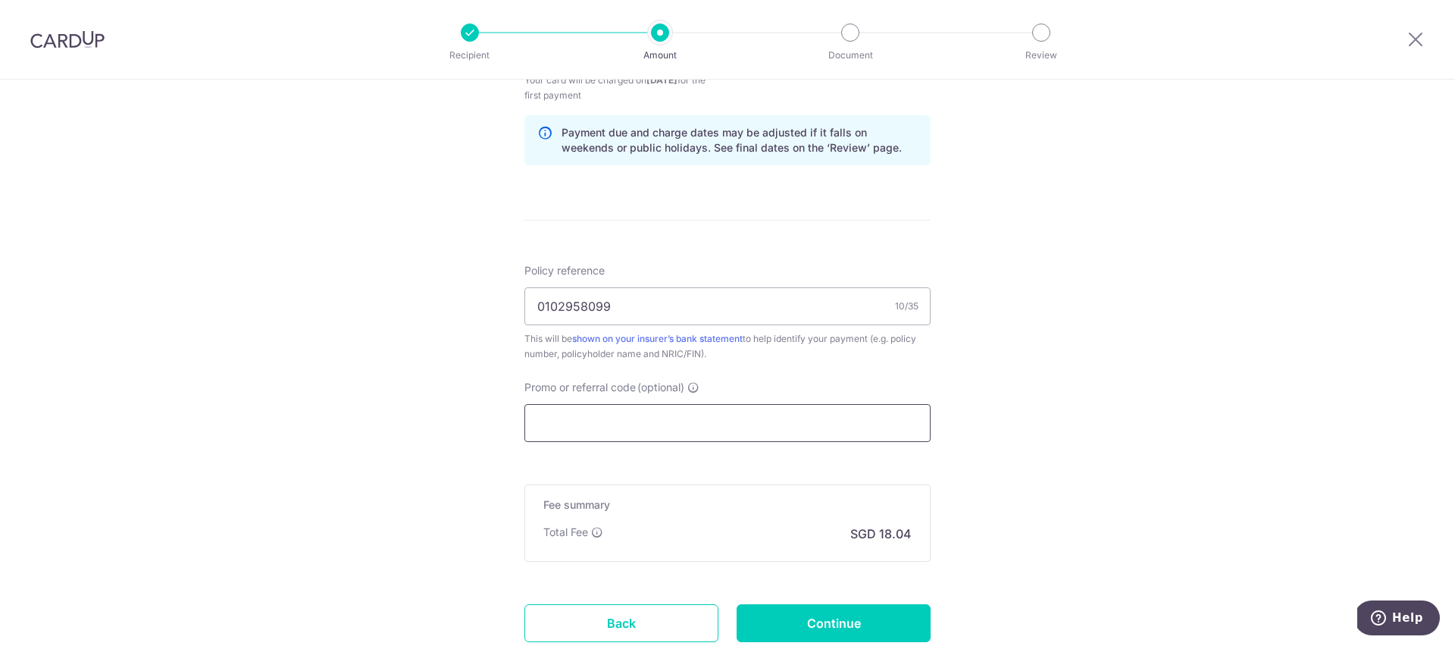
paste input "REC185"
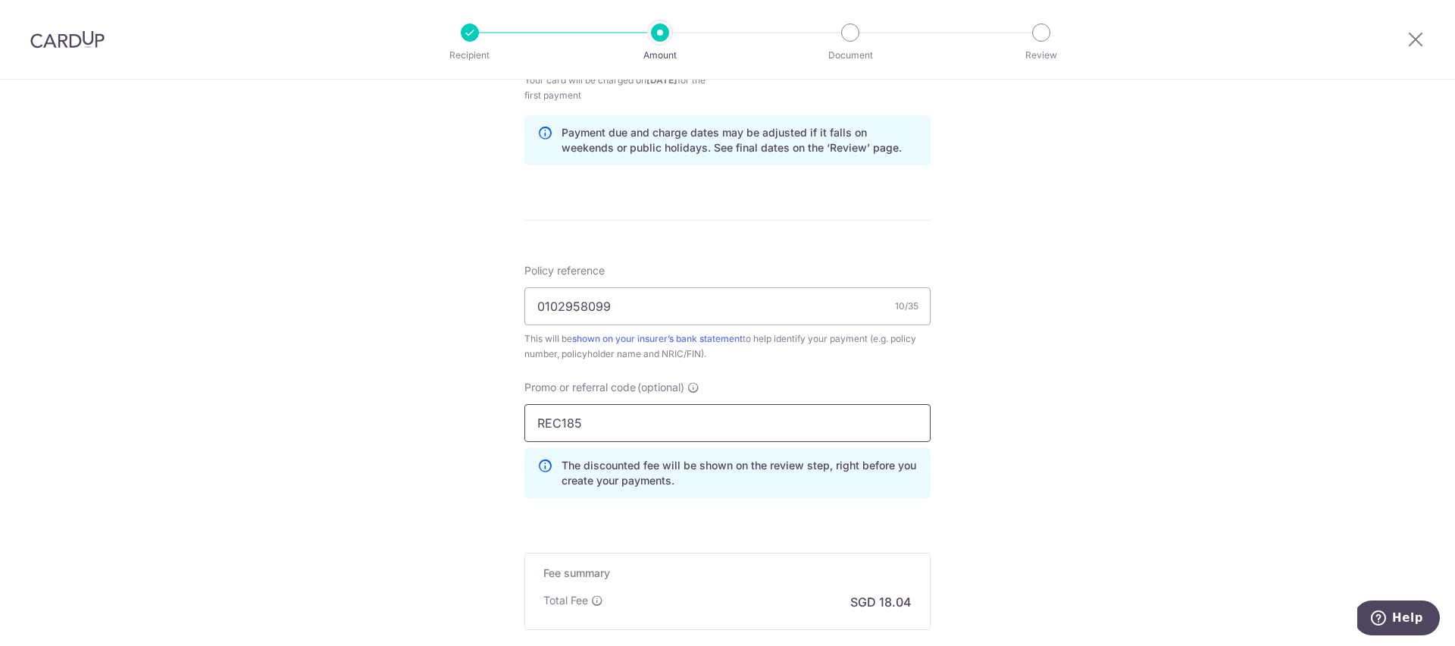
type input "REC185"
click at [947, 480] on div "Tell us more about your payment Enter payment amount SGD 693.83 693.83 Select C…" at bounding box center [727, 65] width 1455 height 1516
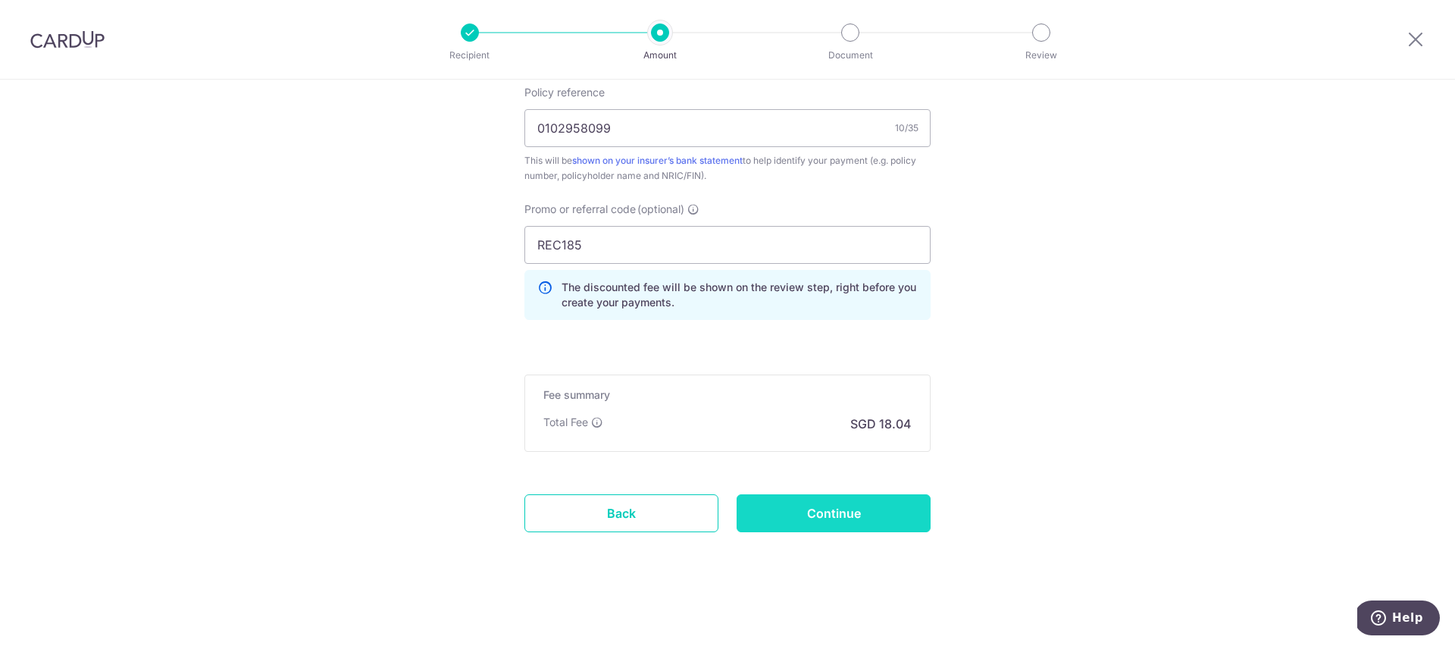
click at [880, 512] on input "Continue" at bounding box center [833, 513] width 194 height 38
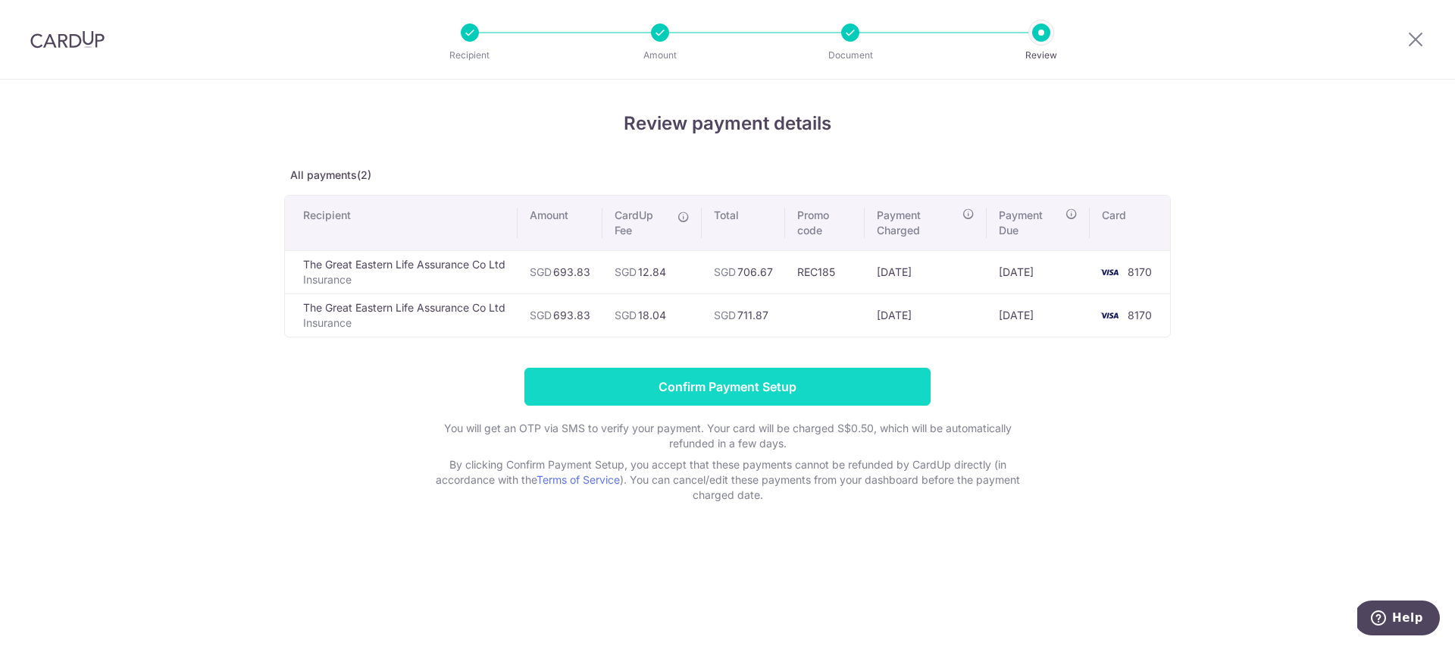
click at [735, 385] on input "Confirm Payment Setup" at bounding box center [727, 386] width 406 height 38
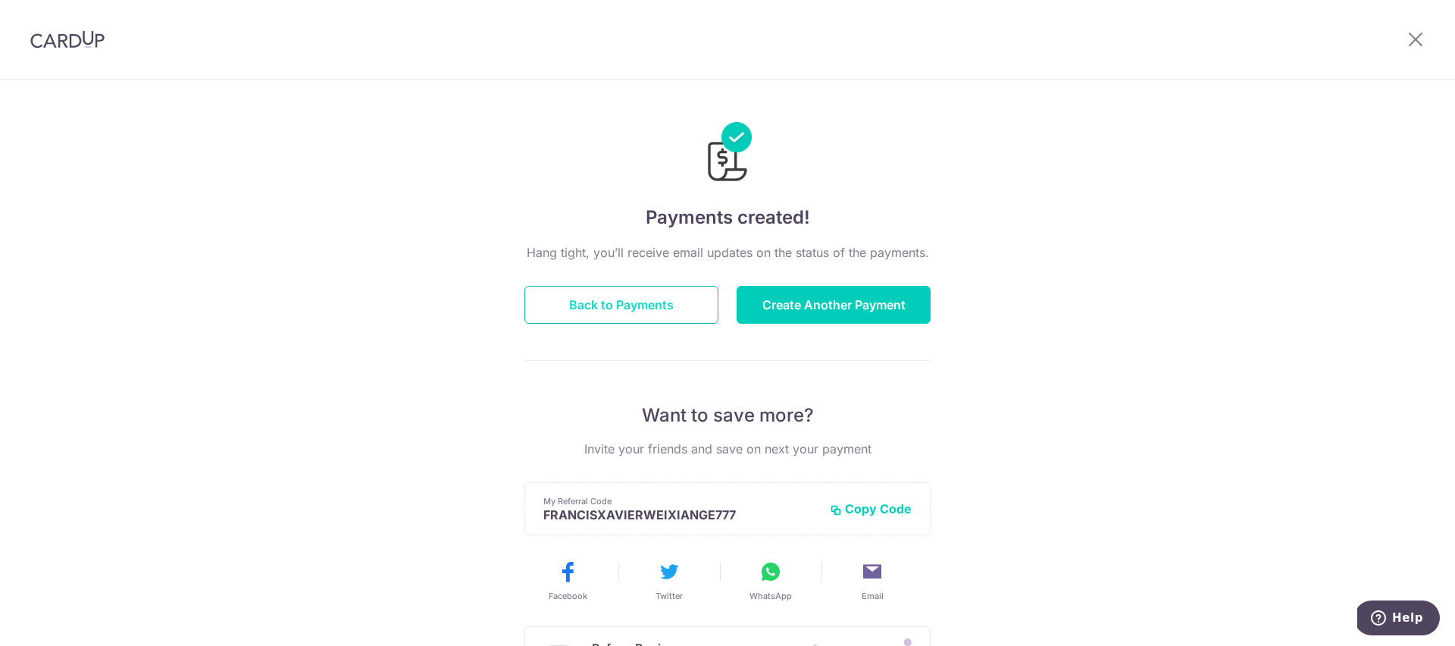
click at [643, 300] on button "Back to Payments" at bounding box center [621, 305] width 194 height 38
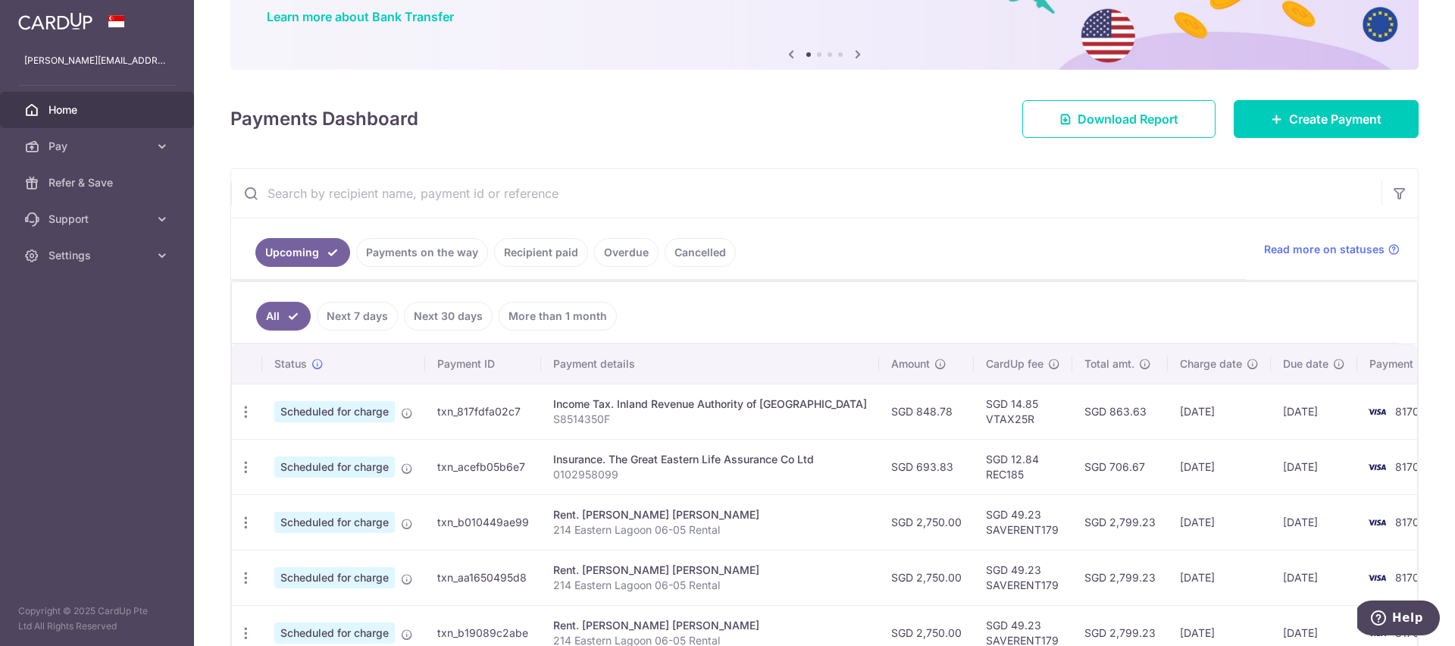
scroll to position [134, 0]
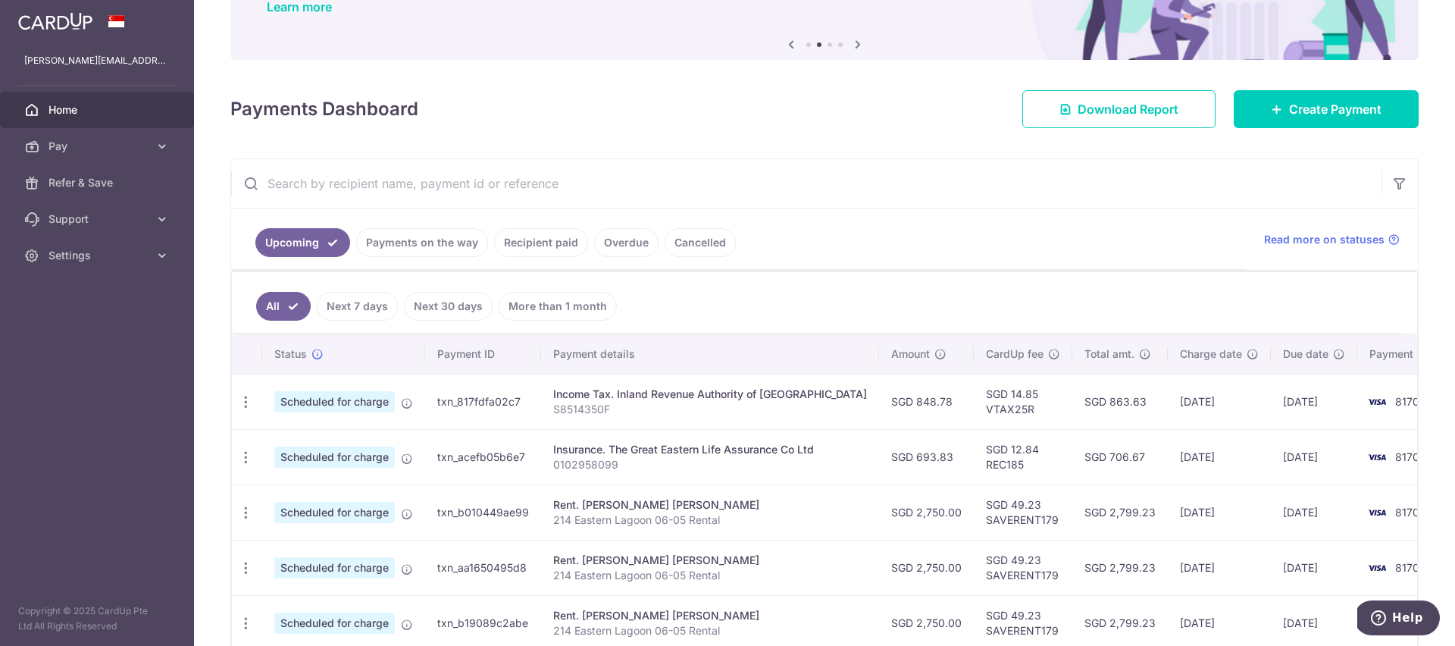
click at [1072, 404] on td "SGD 863.63" at bounding box center [1119, 401] width 95 height 55
click at [886, 402] on td "SGD 848.78" at bounding box center [926, 401] width 95 height 55
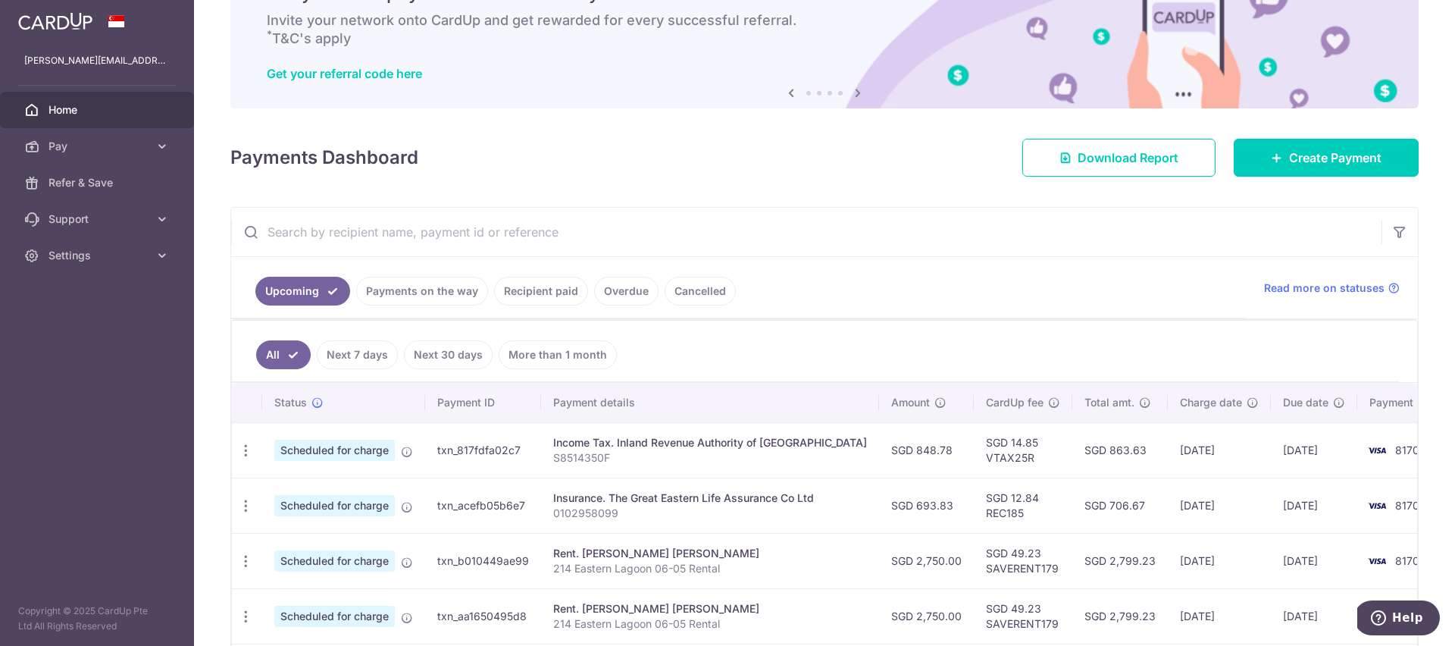
scroll to position [0, 0]
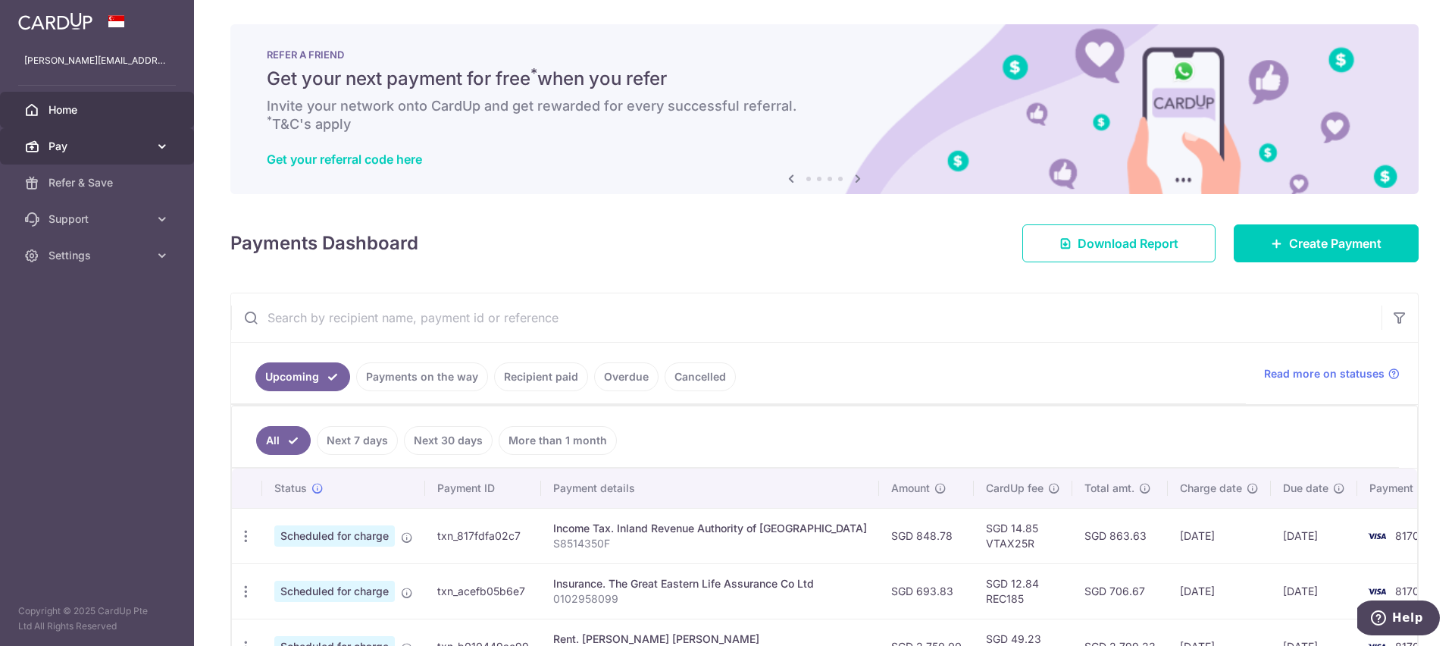
click at [142, 147] on span "Pay" at bounding box center [98, 146] width 100 height 15
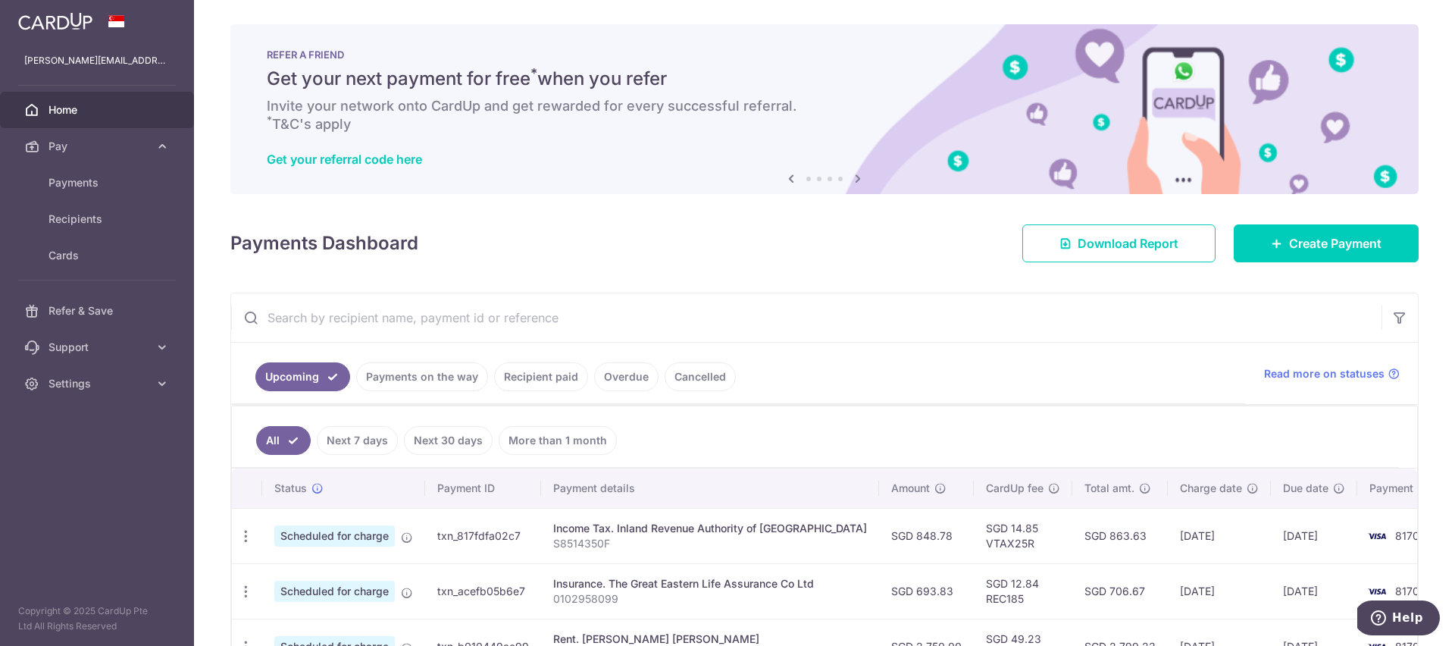
scroll to position [76, 0]
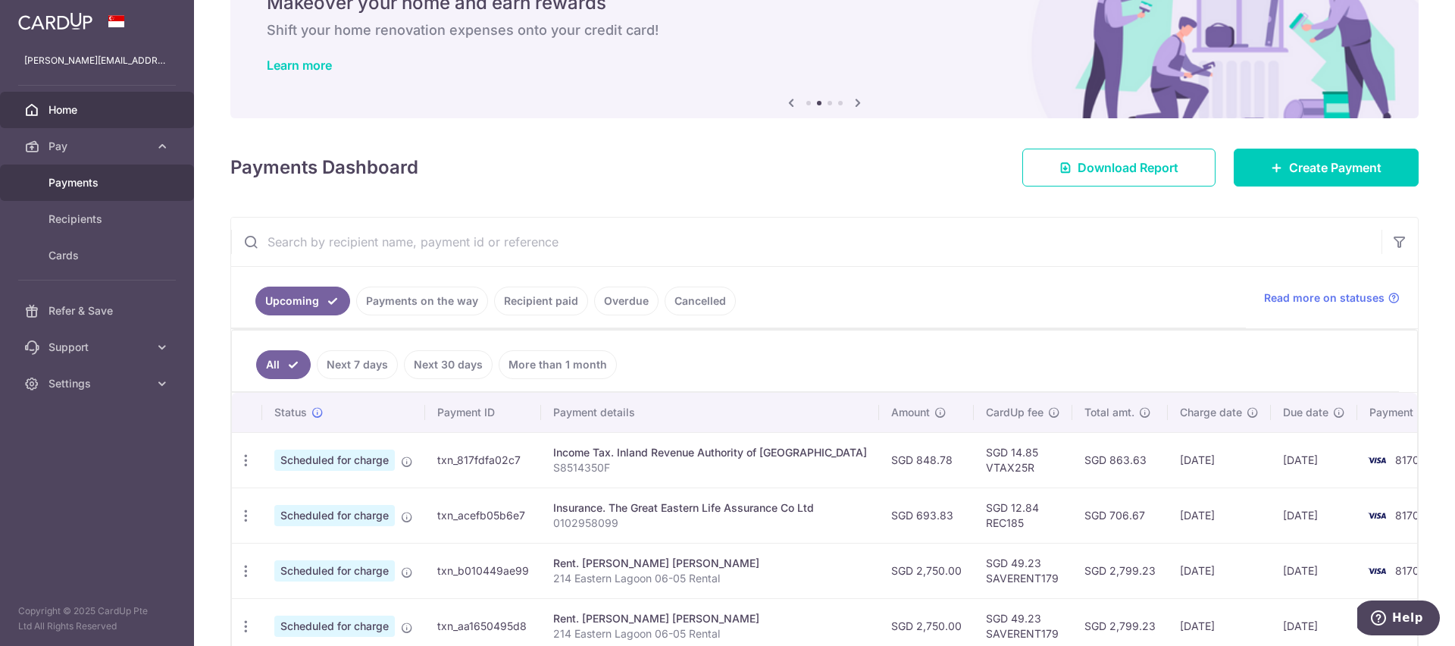
click at [116, 175] on span "Payments" at bounding box center [98, 182] width 100 height 15
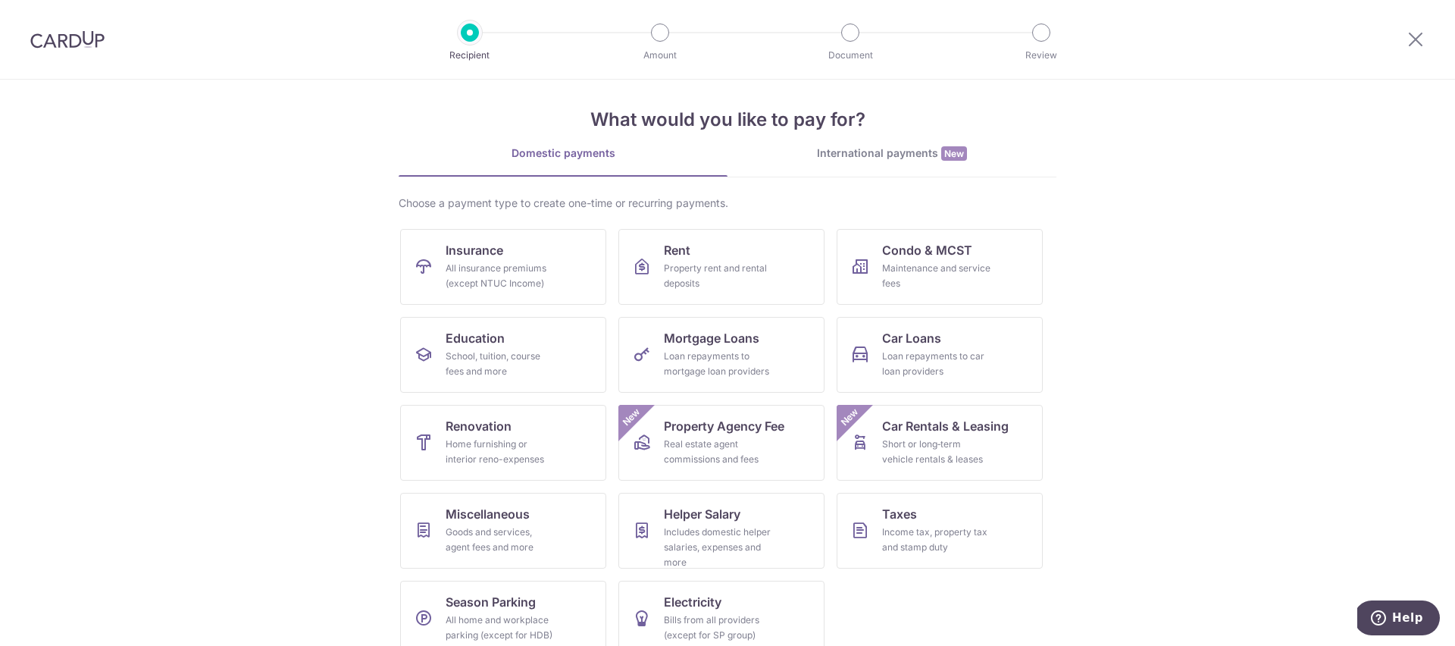
scroll to position [20, 0]
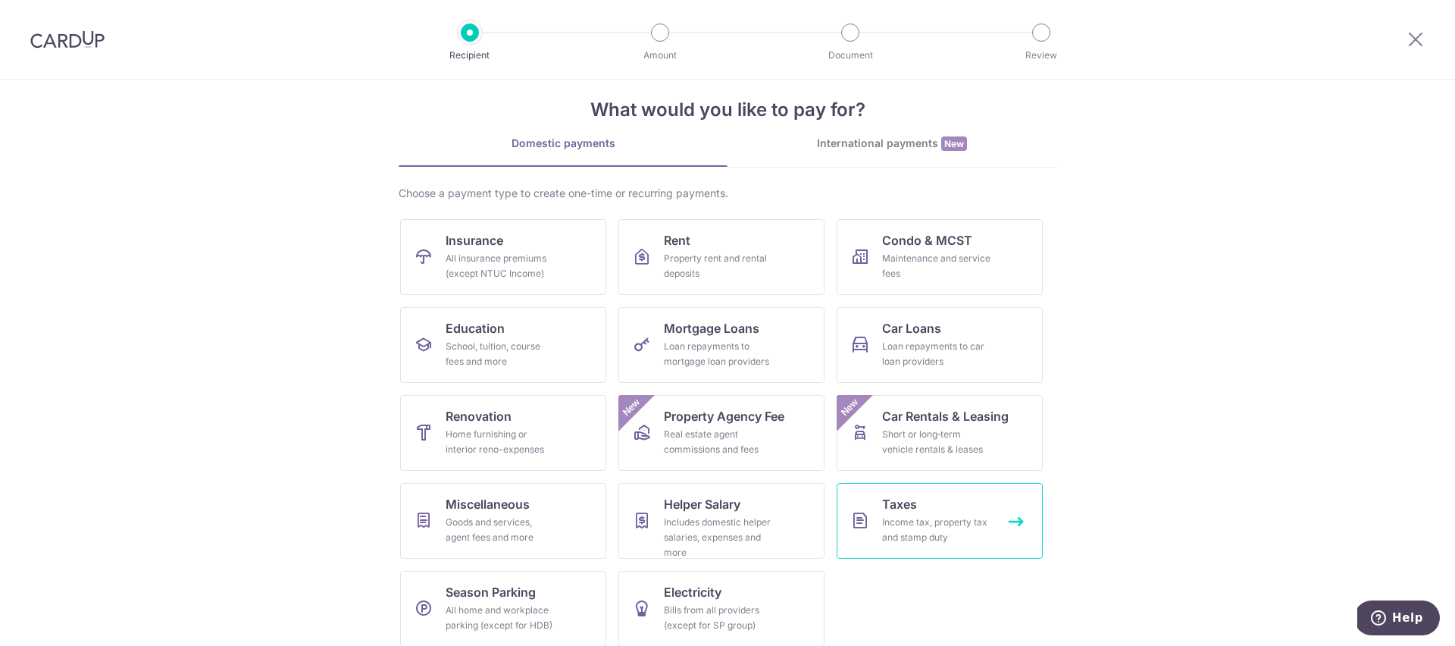
click at [898, 511] on span "Taxes" at bounding box center [899, 504] width 35 height 18
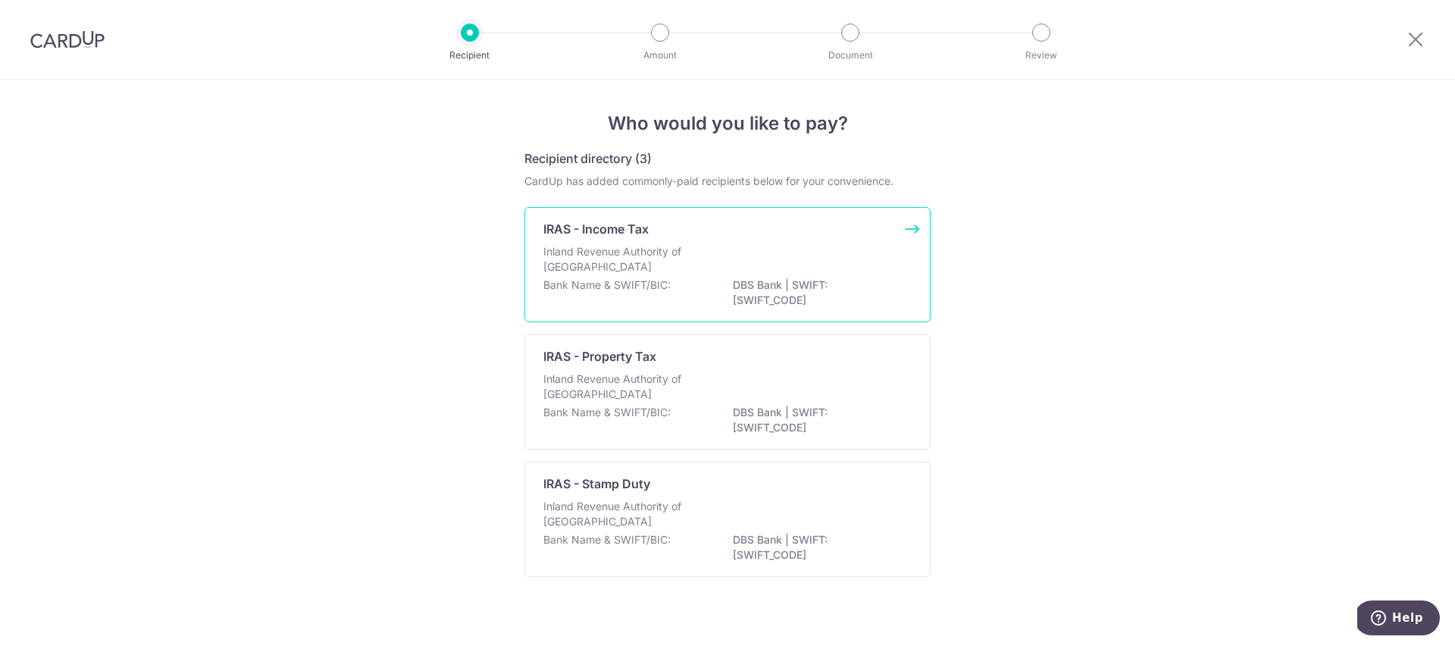
click at [783, 236] on div "IRAS - Income Tax" at bounding box center [718, 229] width 350 height 18
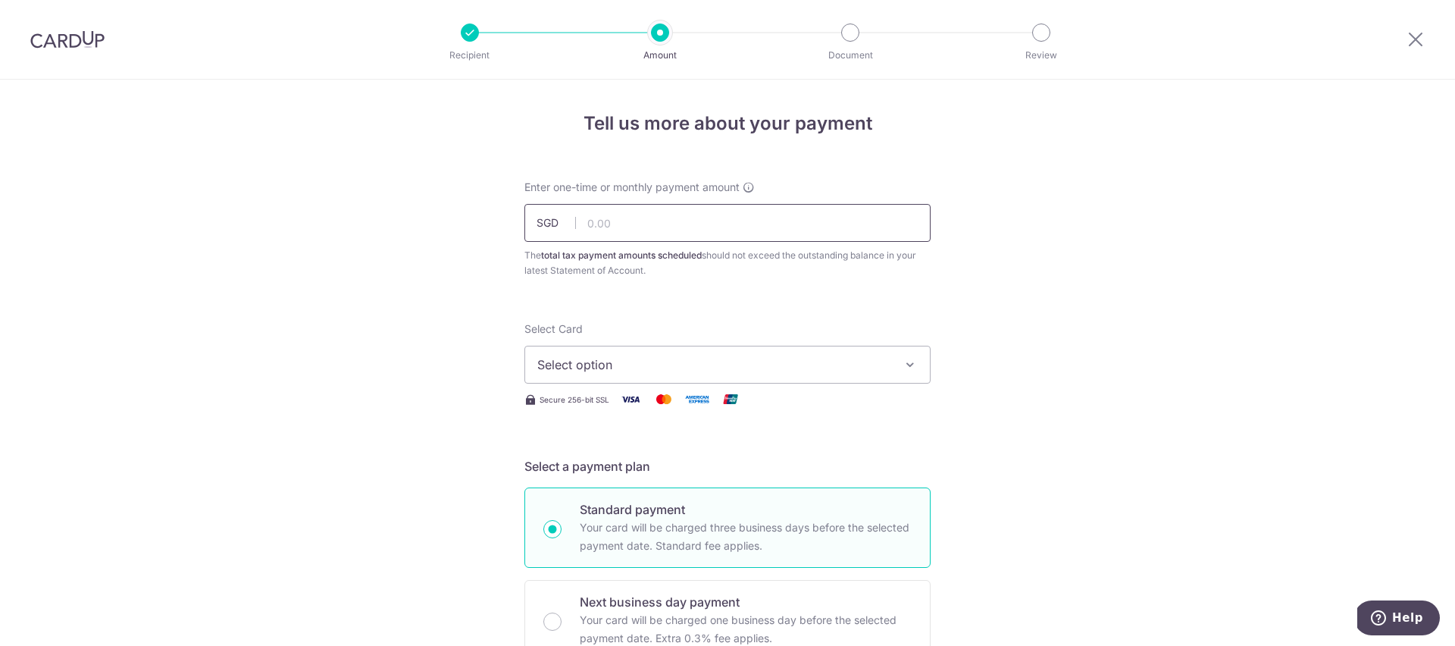
click at [771, 228] on input "text" at bounding box center [727, 223] width 406 height 38
paste input "10,090.72"
type input "10,090.72"
click at [861, 369] on span "Select option" at bounding box center [713, 364] width 353 height 18
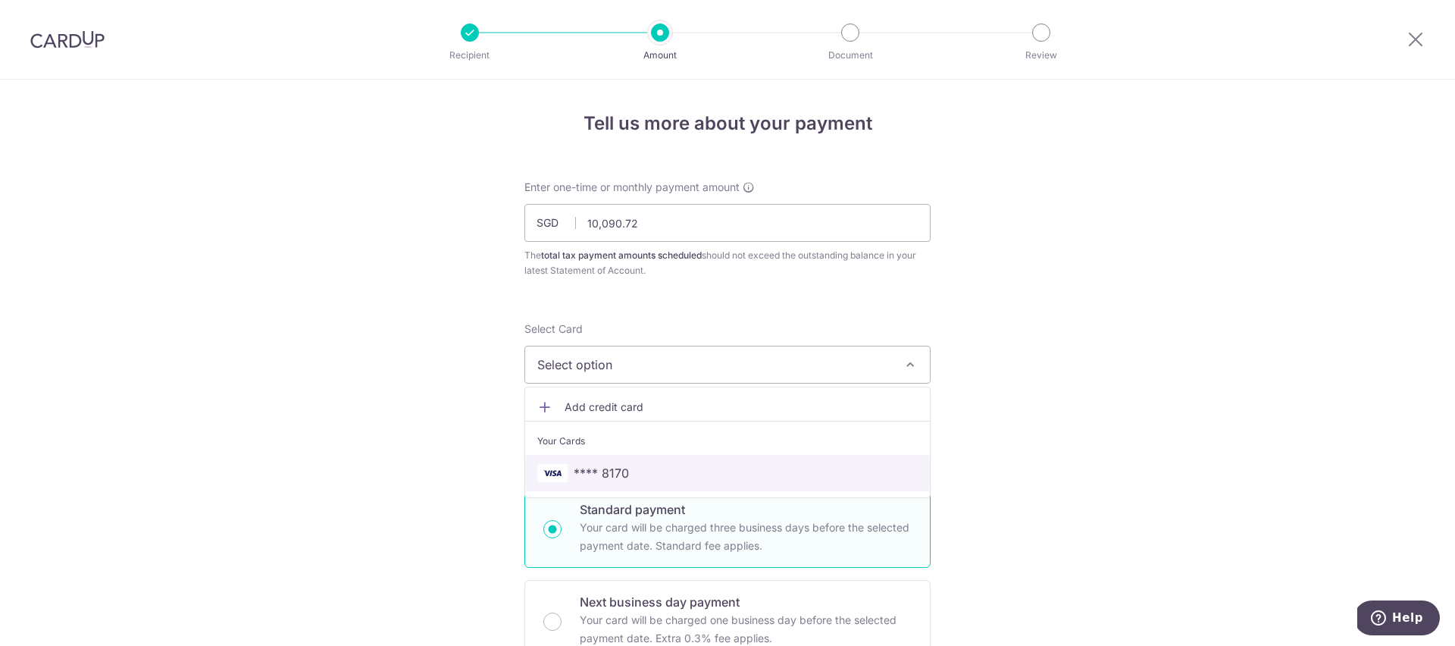
click at [630, 469] on span "**** 8170" at bounding box center [727, 473] width 380 height 18
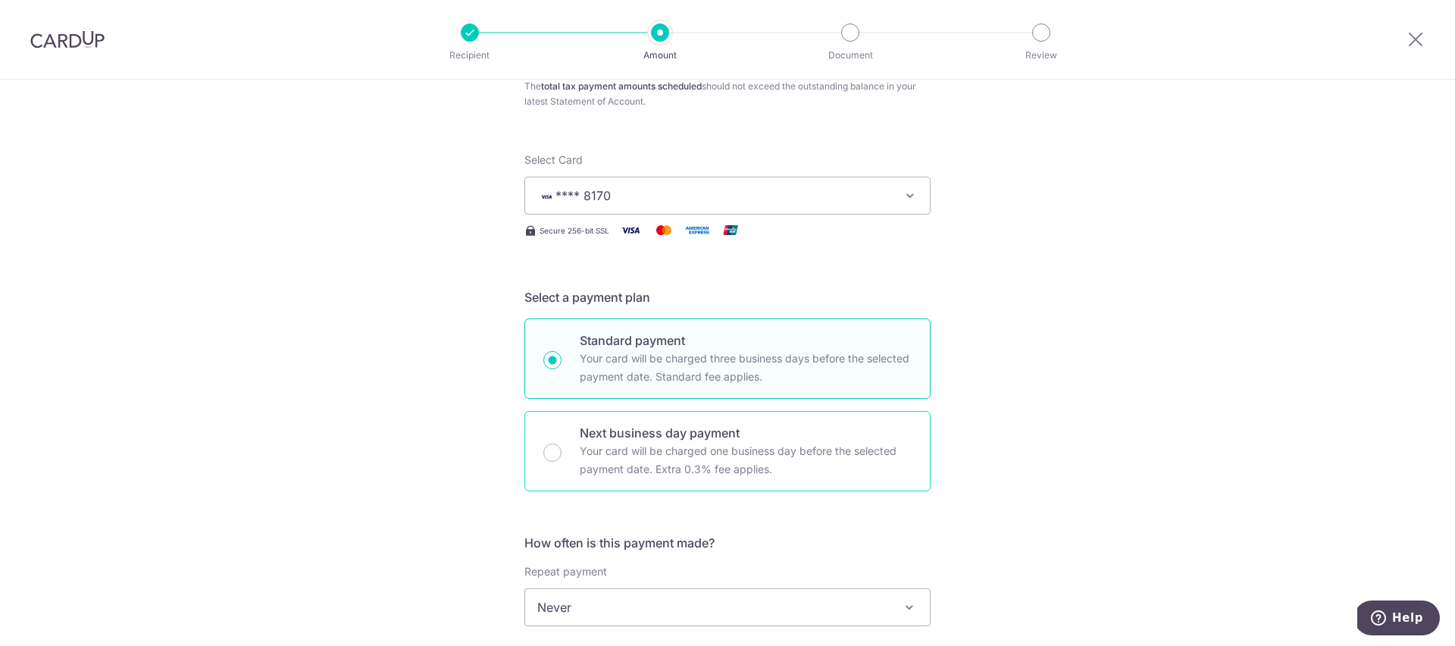
scroll to position [316, 0]
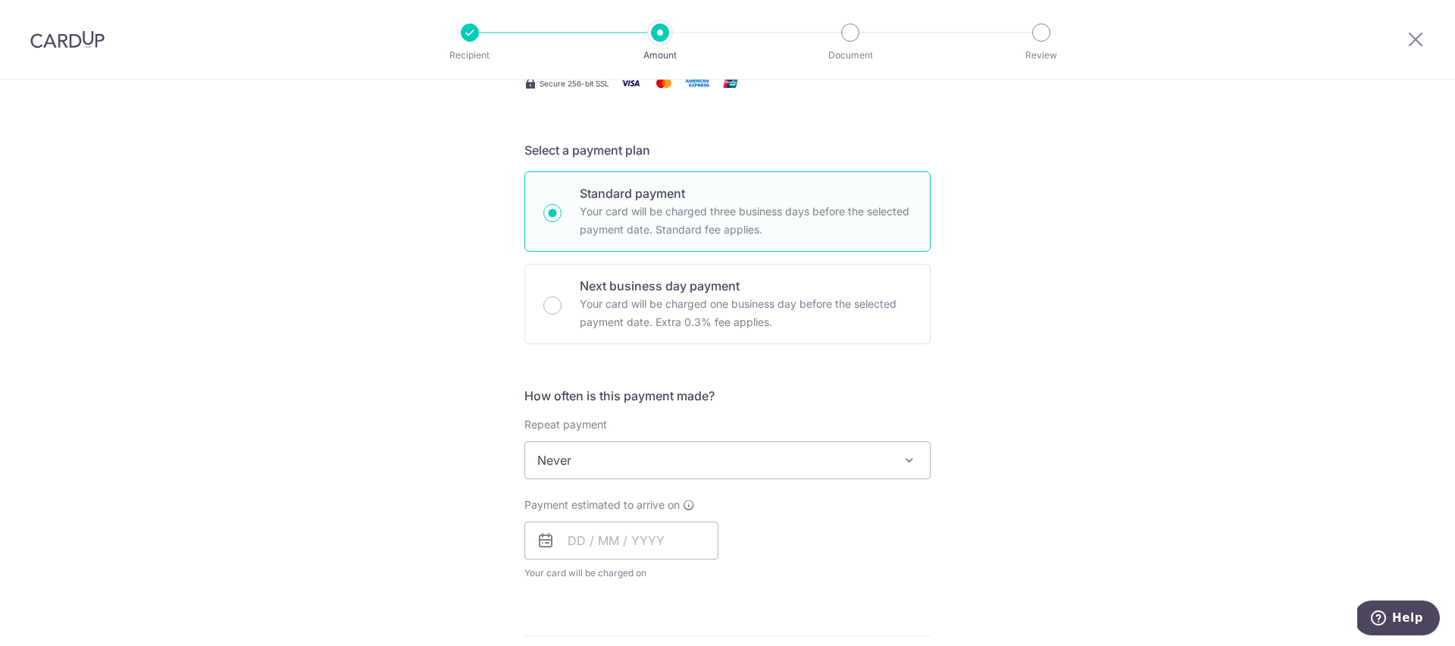
click at [850, 467] on span "Never" at bounding box center [727, 460] width 405 height 36
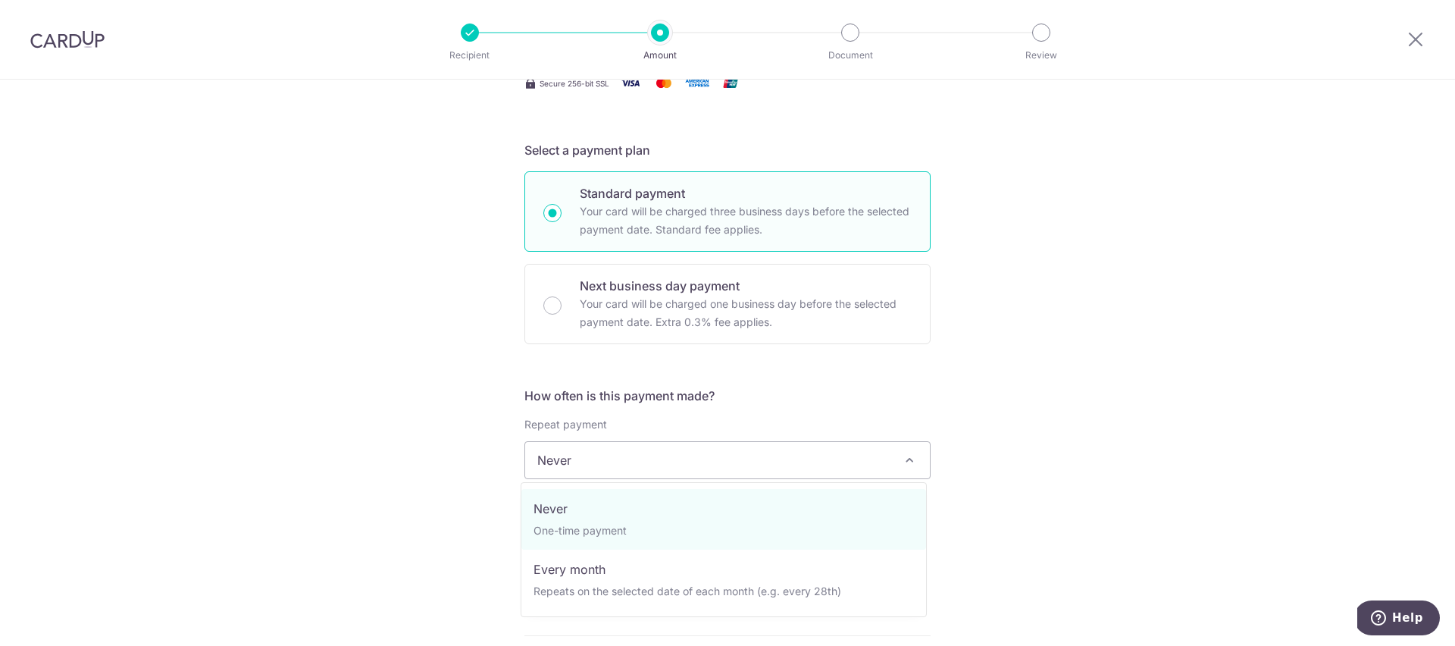
click at [836, 389] on h5 "How often is this payment made?" at bounding box center [727, 395] width 406 height 18
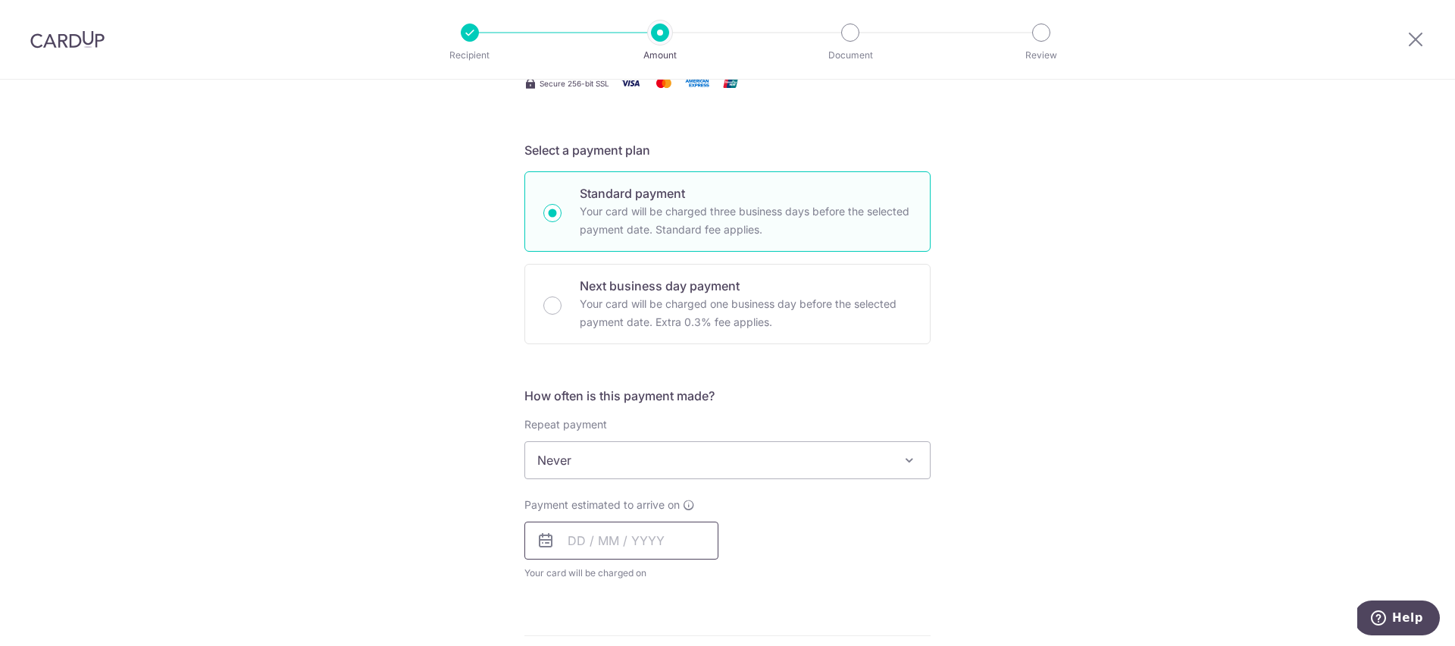
click at [659, 545] on input "text" at bounding box center [621, 540] width 194 height 38
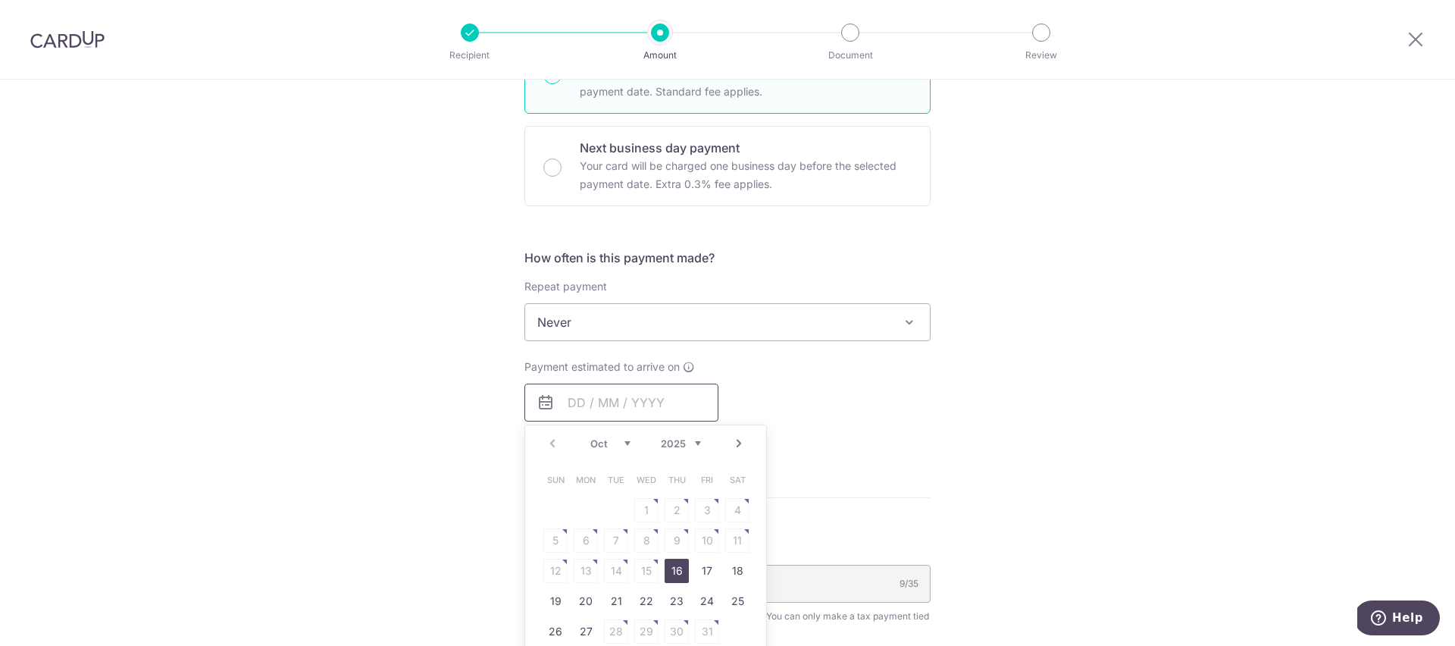
scroll to position [518, 0]
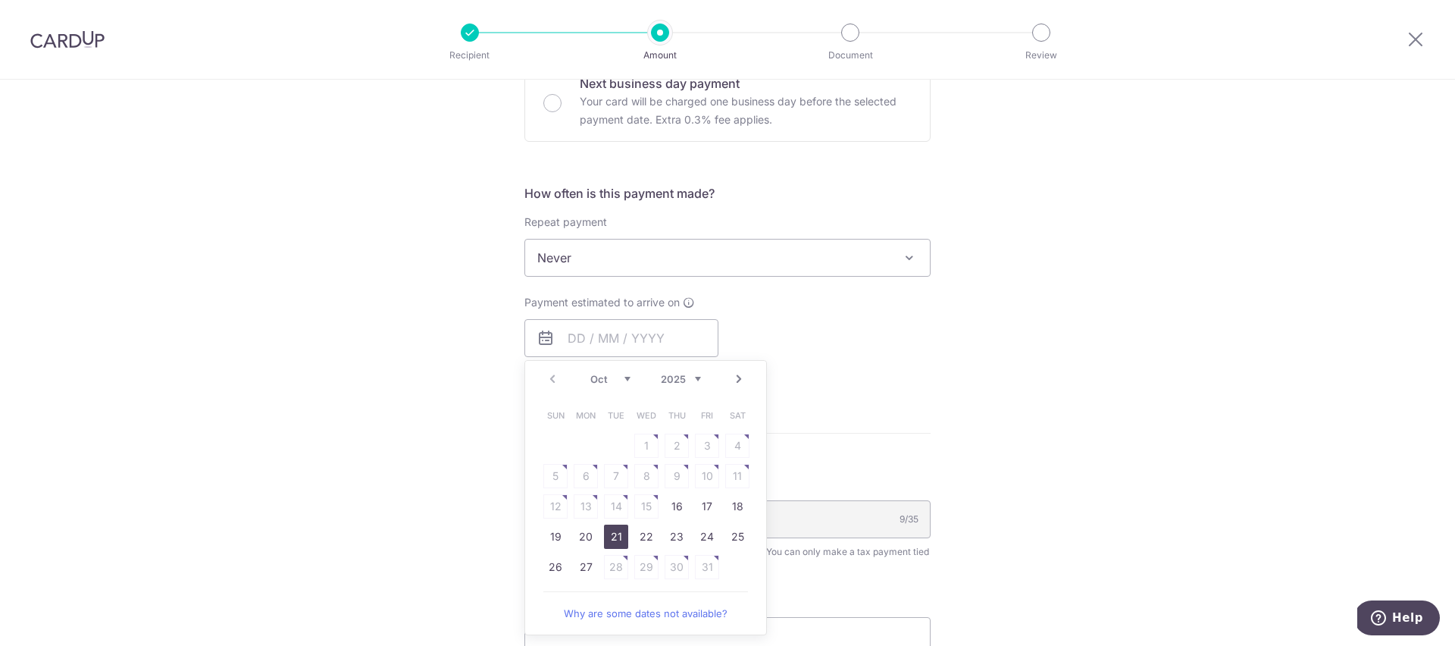
click at [607, 535] on link "21" at bounding box center [616, 536] width 24 height 24
type input "[DATE]"
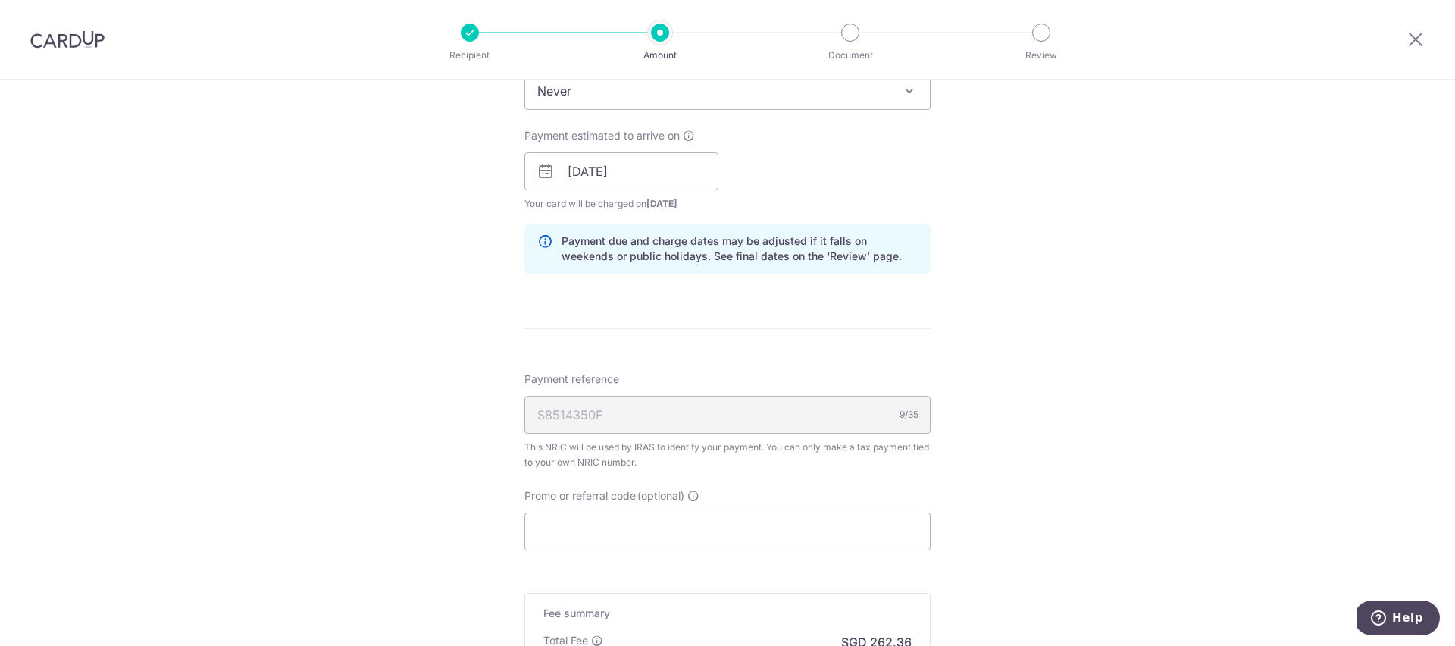
scroll to position [743, 0]
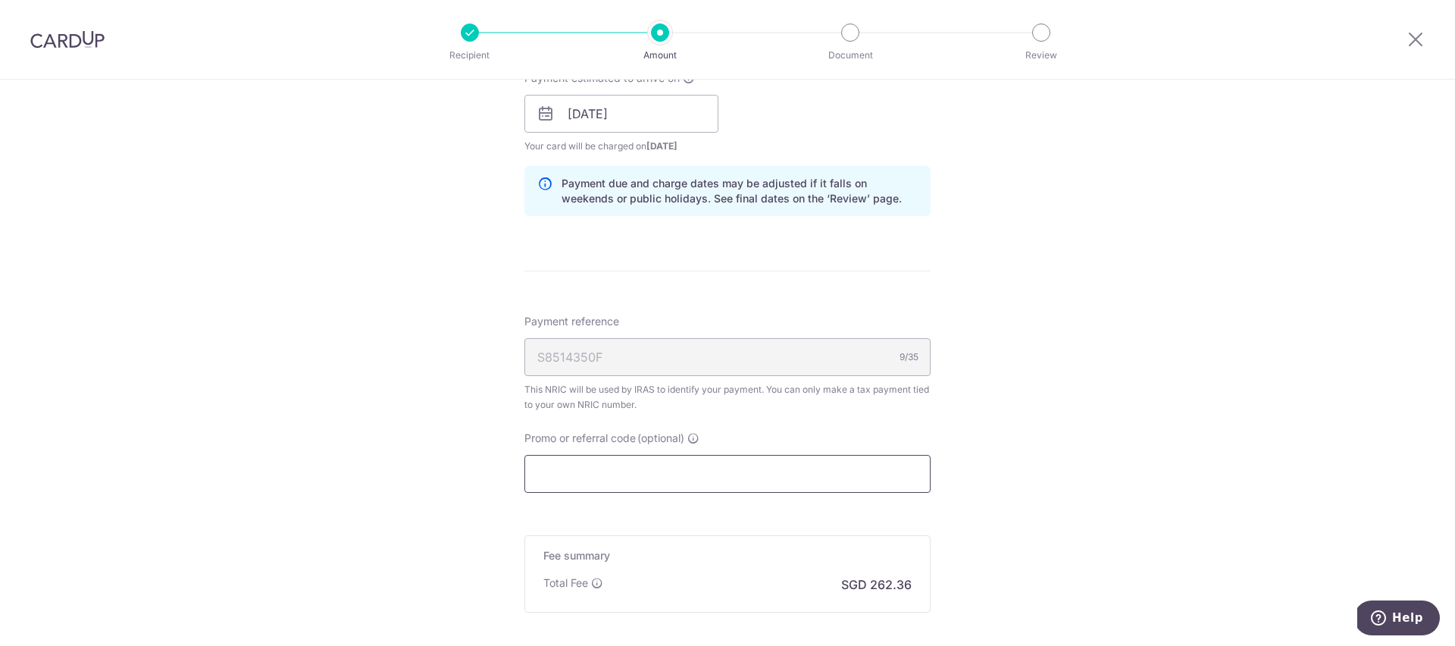
click at [705, 472] on input "Promo or referral code (optional)" at bounding box center [727, 474] width 406 height 38
paste input "VTAX25R"
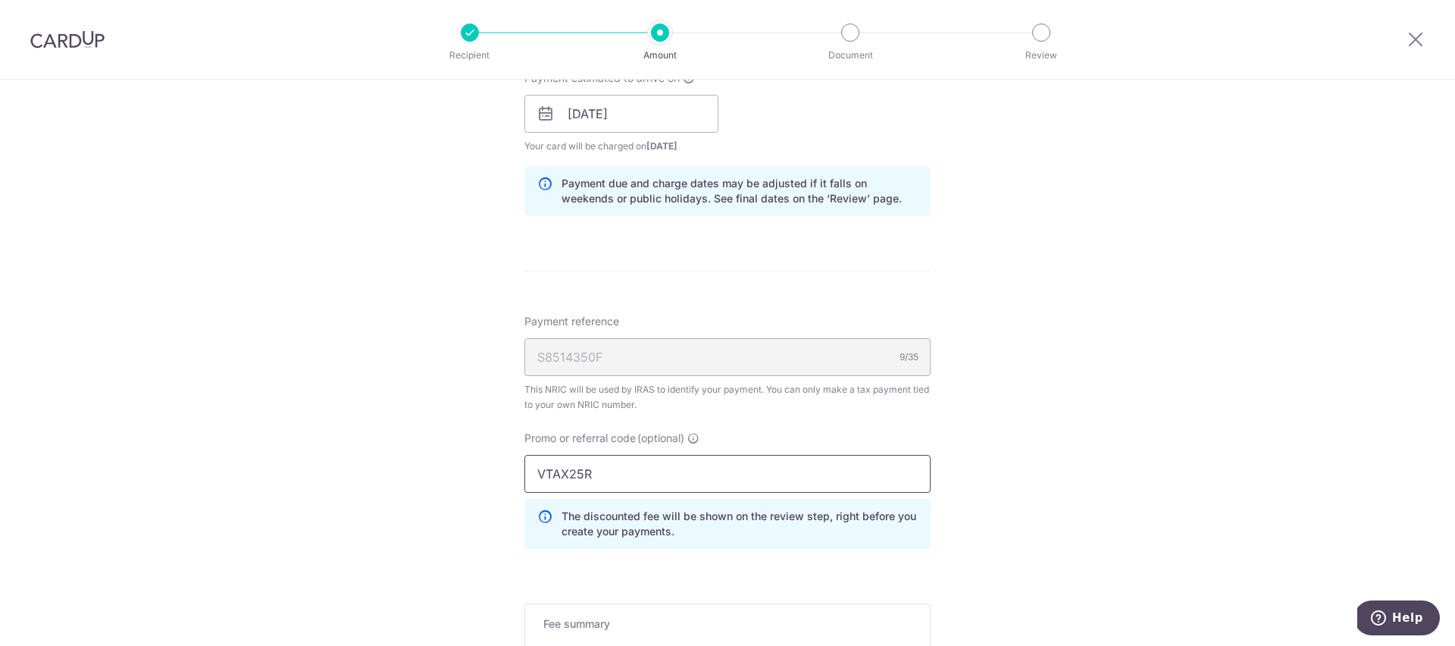
type input "VTAX25R"
click at [1047, 460] on div "Tell us more about your payment Enter one-time or monthly payment amount SGD 10…" at bounding box center [727, 105] width 1455 height 1537
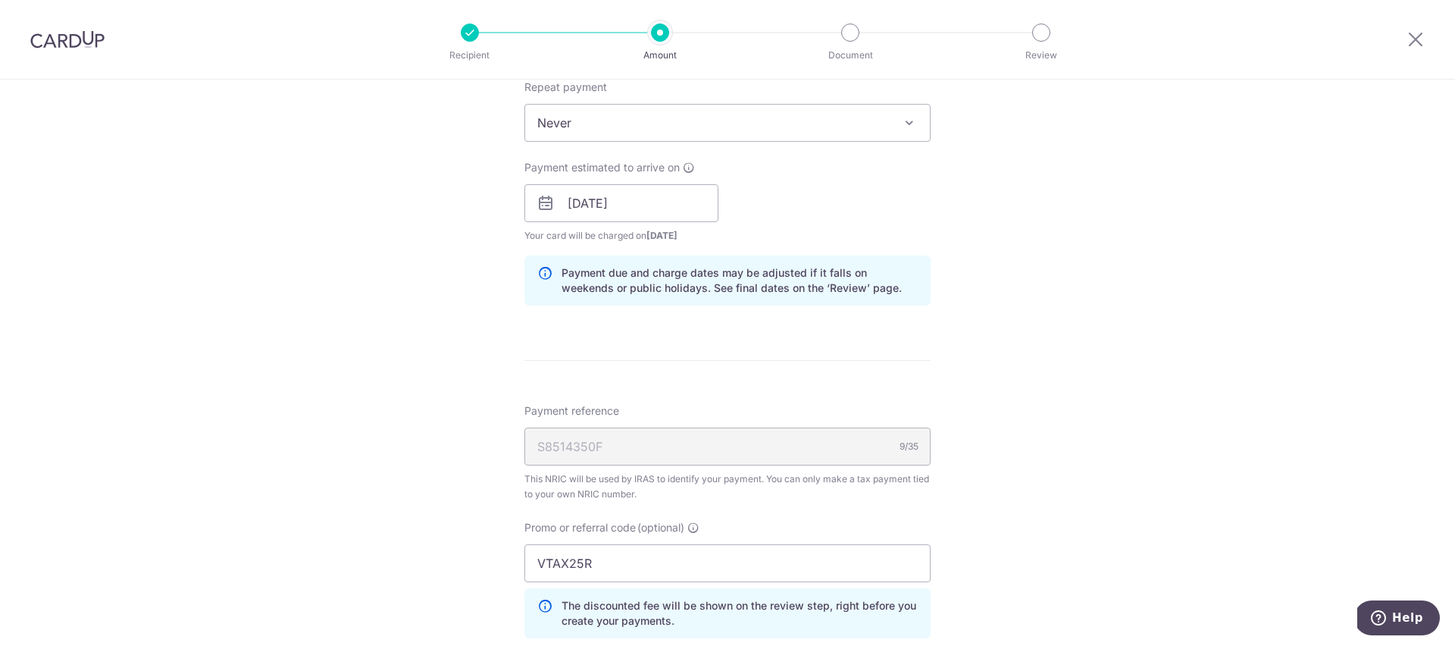
scroll to position [971, 0]
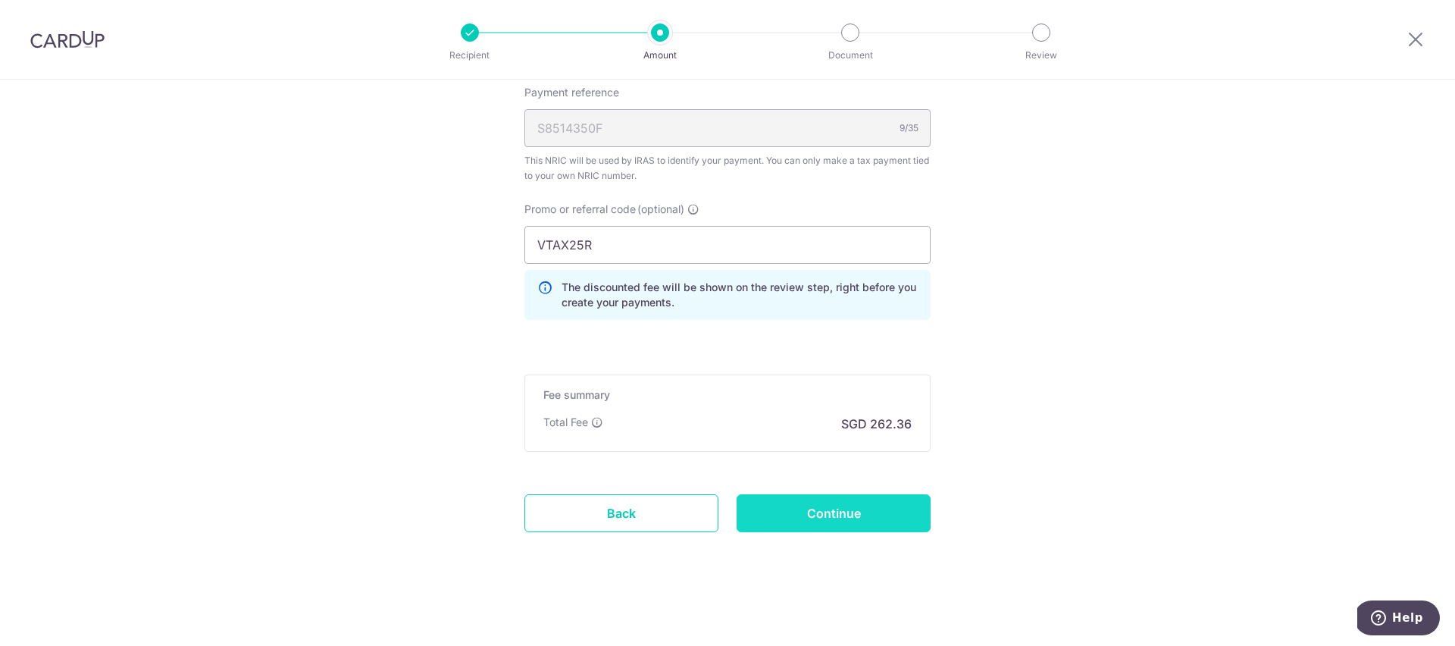
click at [879, 521] on input "Continue" at bounding box center [833, 513] width 194 height 38
